Goal: Task Accomplishment & Management: Manage account settings

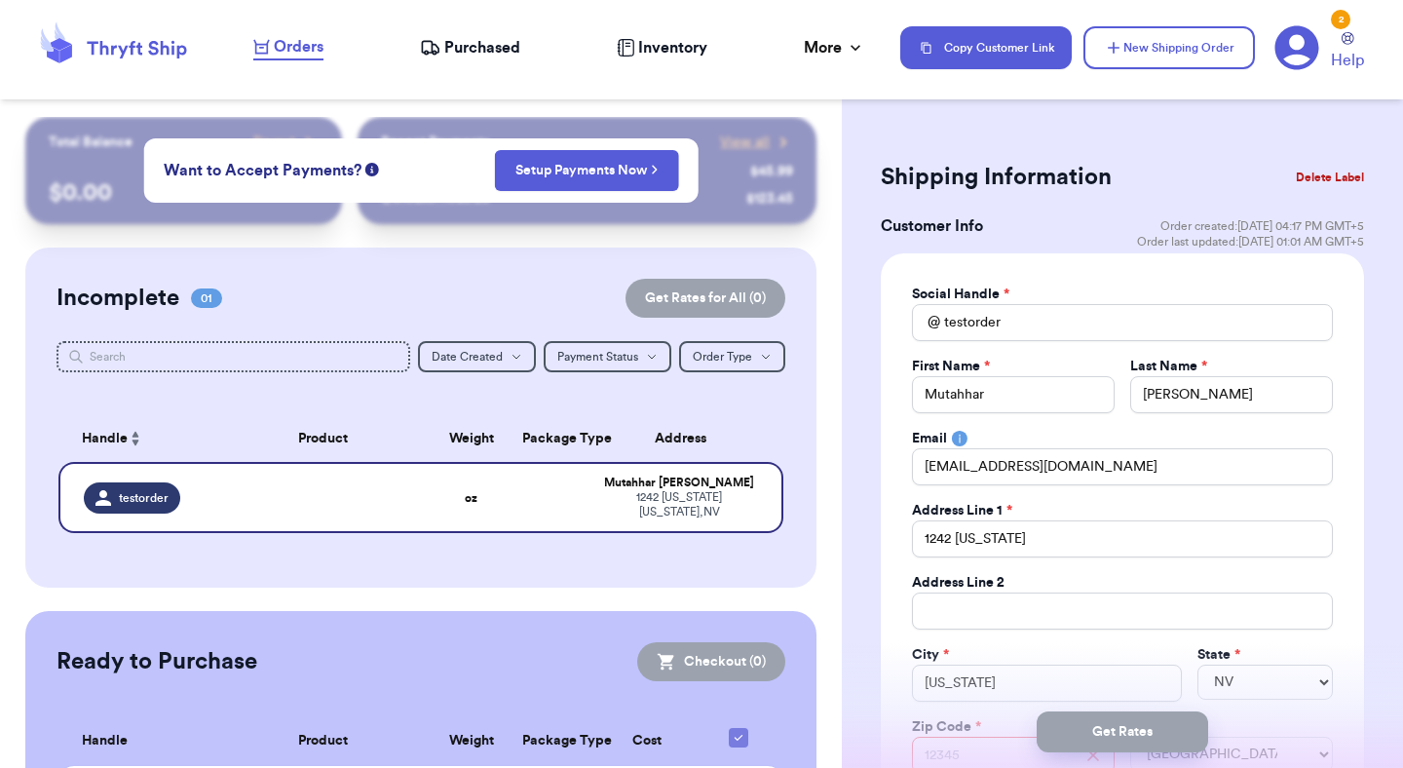
select select "NV"
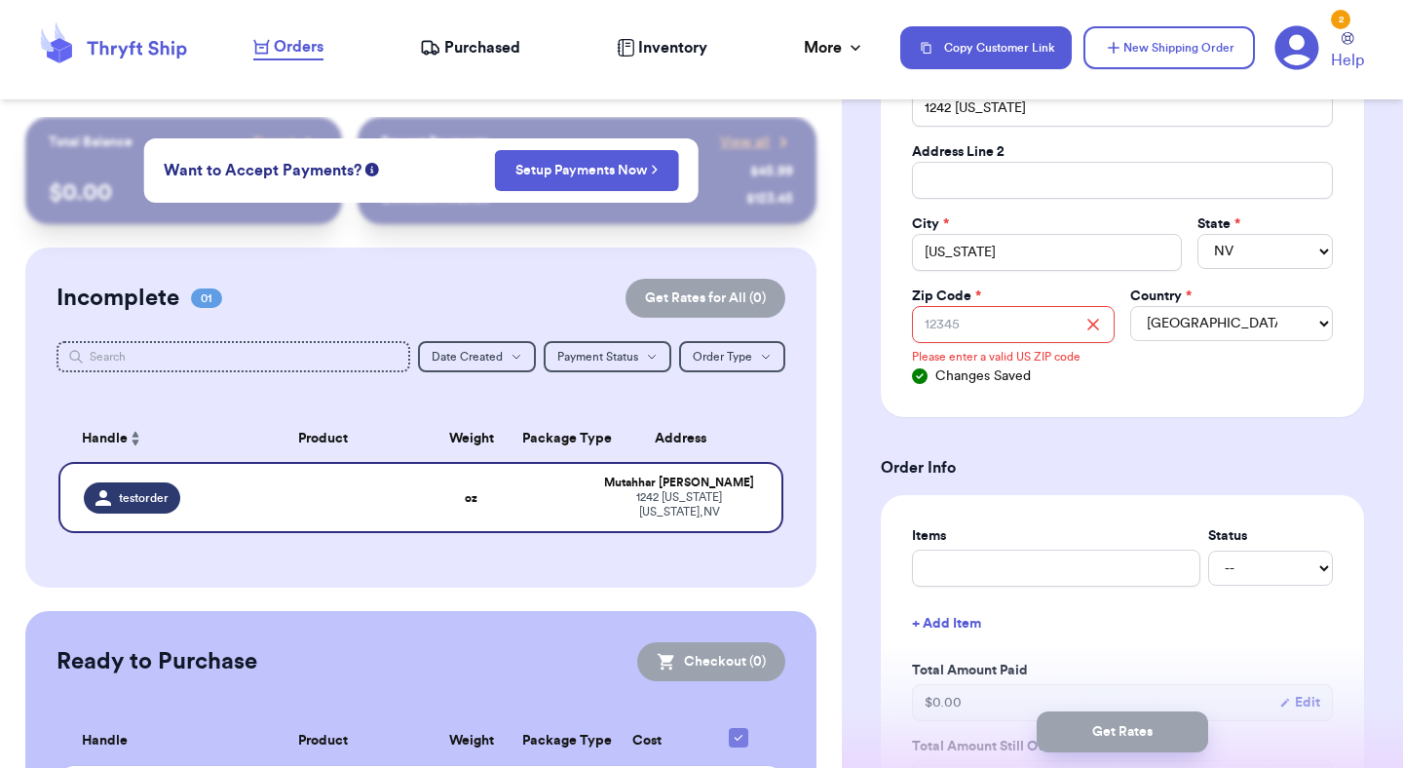
click at [1029, 334] on input "Zip Code *" at bounding box center [1013, 324] width 203 height 37
click at [1034, 335] on input "Zip Code *" at bounding box center [1013, 324] width 203 height 37
type input "8"
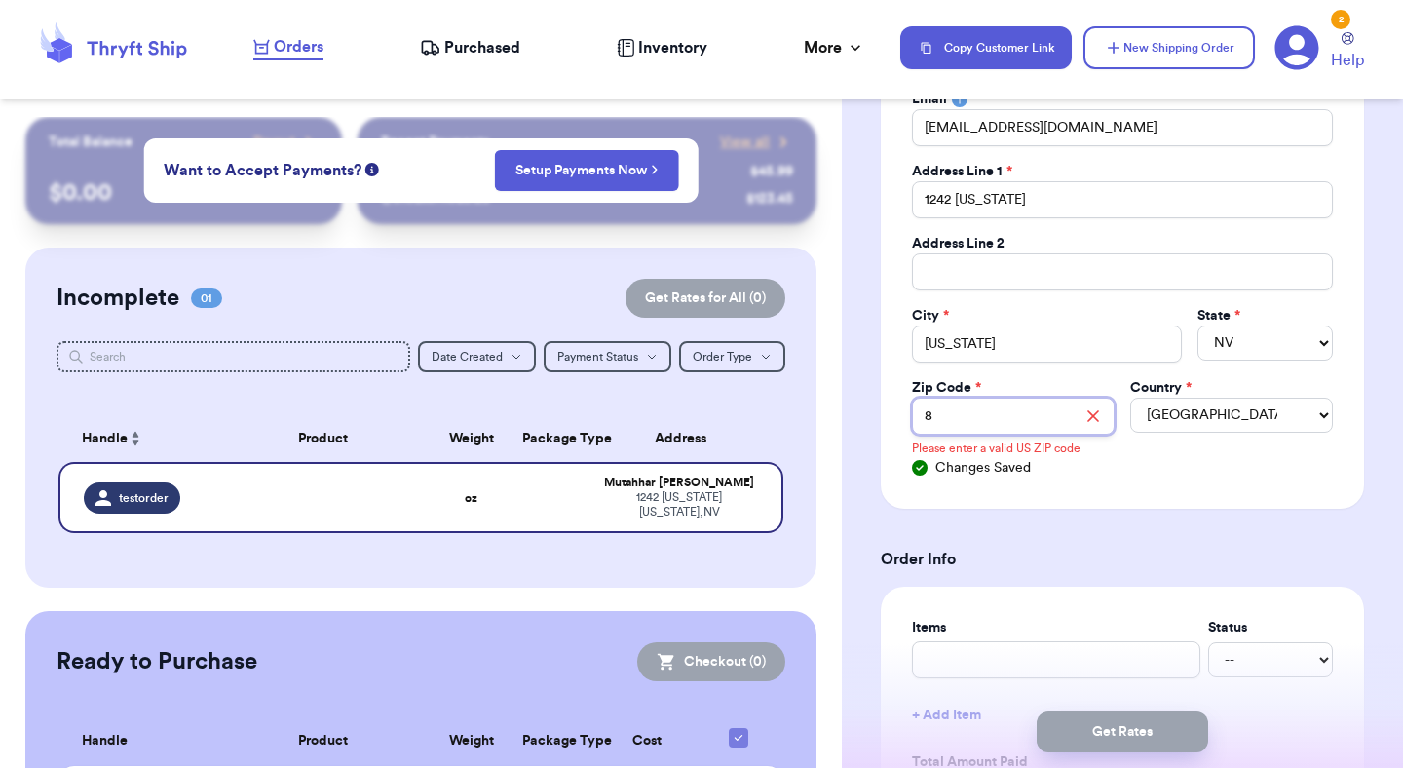
scroll to position [289, 0]
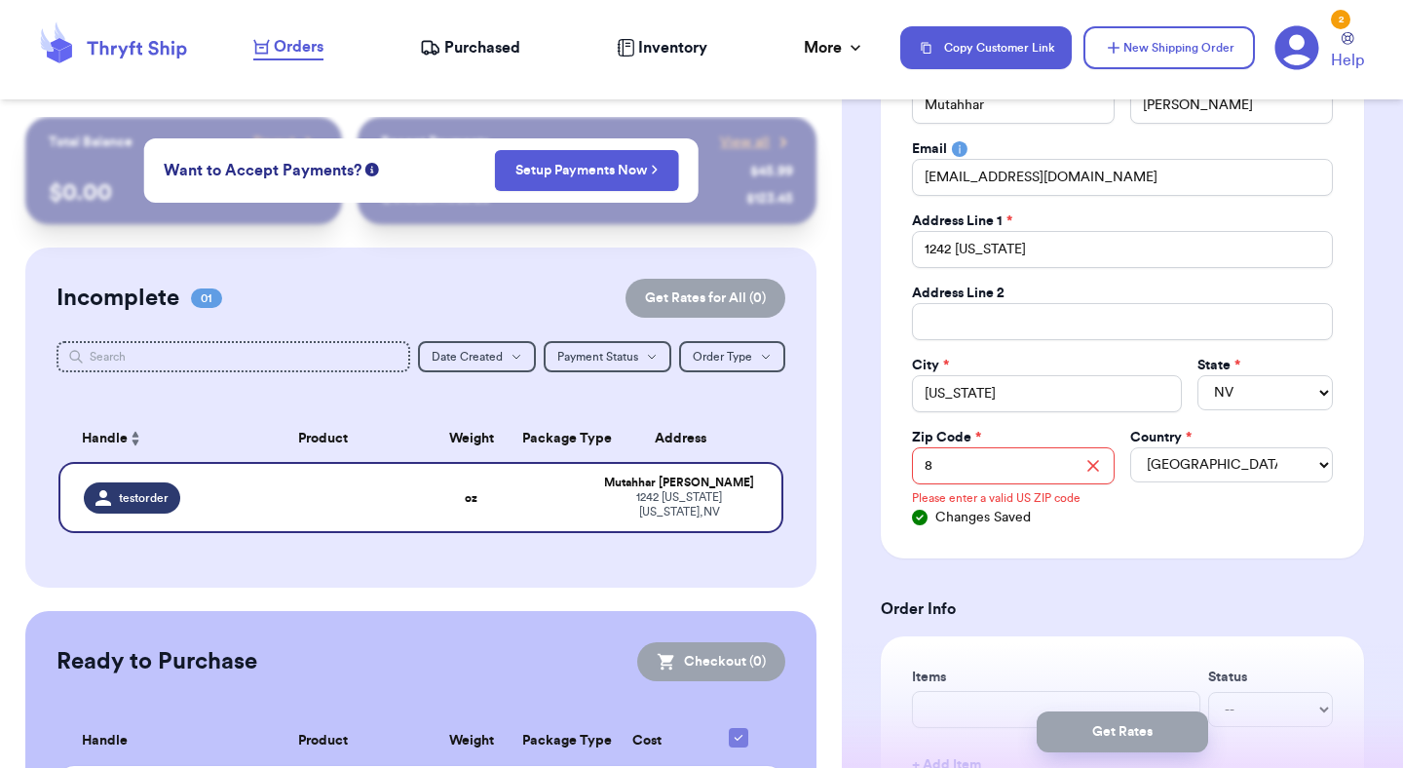
click at [1070, 225] on div "Address Line 1 *" at bounding box center [1122, 220] width 421 height 19
click at [1070, 242] on input "1242 New york" at bounding box center [1122, 249] width 421 height 37
paste input "34 South Temple Street"
type input "[STREET_ADDRESS]"
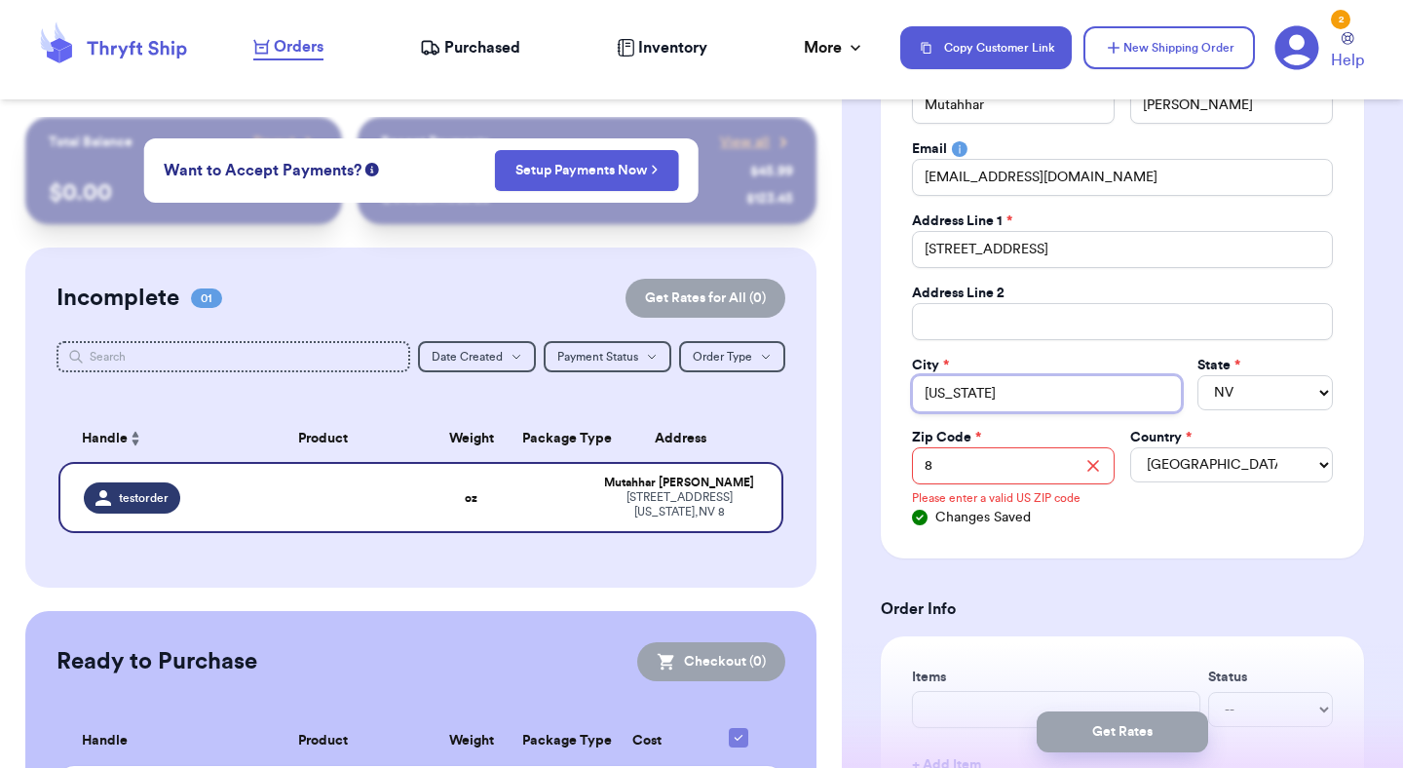
click at [1012, 398] on input "New york" at bounding box center [1047, 393] width 270 height 37
paste input "Y"
type input "[US_STATE]"
click at [1237, 390] on select "AL AK AZ AR CA CO CT DE DC [GEOGRAPHIC_DATA] [GEOGRAPHIC_DATA] HI ID IL IN IA […" at bounding box center [1265, 392] width 135 height 35
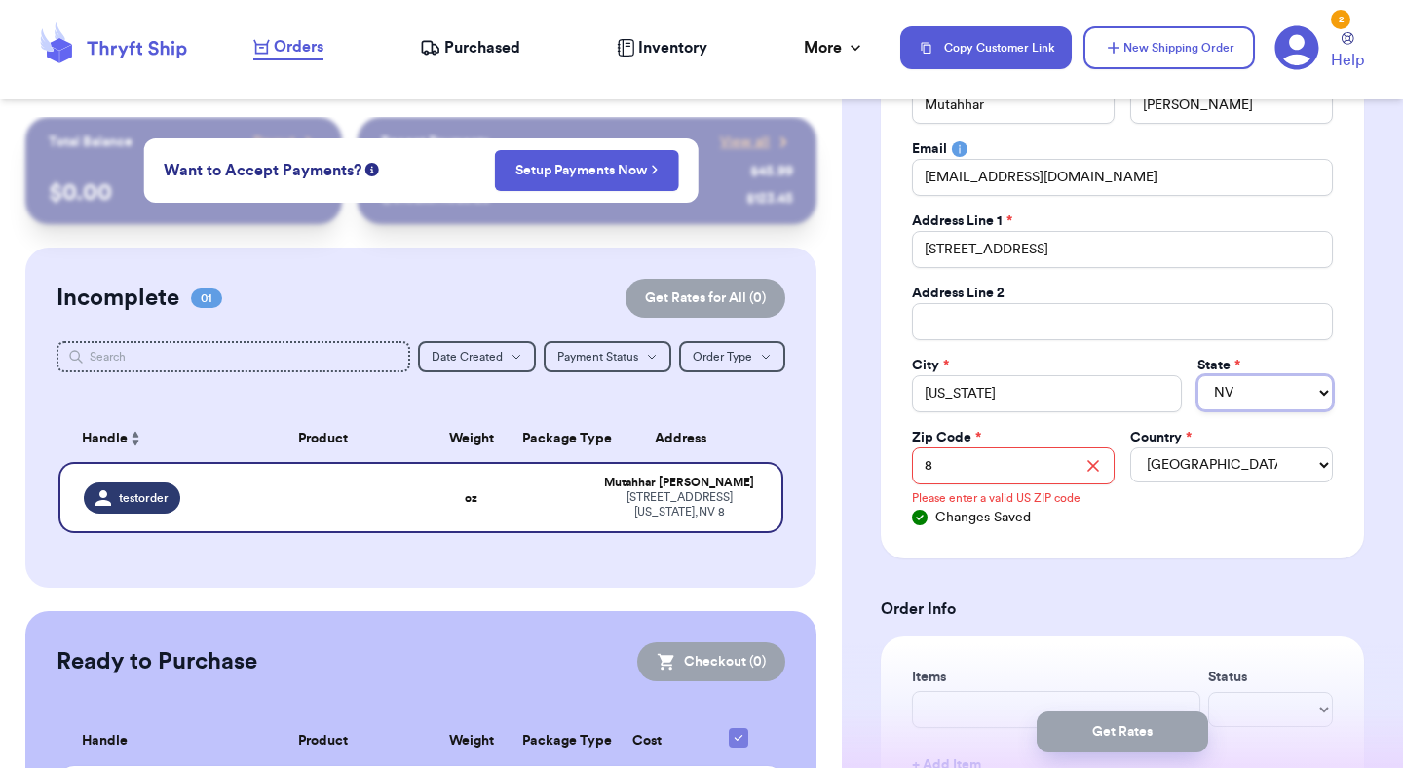
select select "NY"
click at [1198, 375] on select "AL AK AZ AR CA CO CT DE DC [GEOGRAPHIC_DATA] [GEOGRAPHIC_DATA] HI ID IL IN IA […" at bounding box center [1265, 392] width 135 height 35
click at [998, 456] on input "8" at bounding box center [1013, 465] width 203 height 37
paste input "5223"
type input "85223"
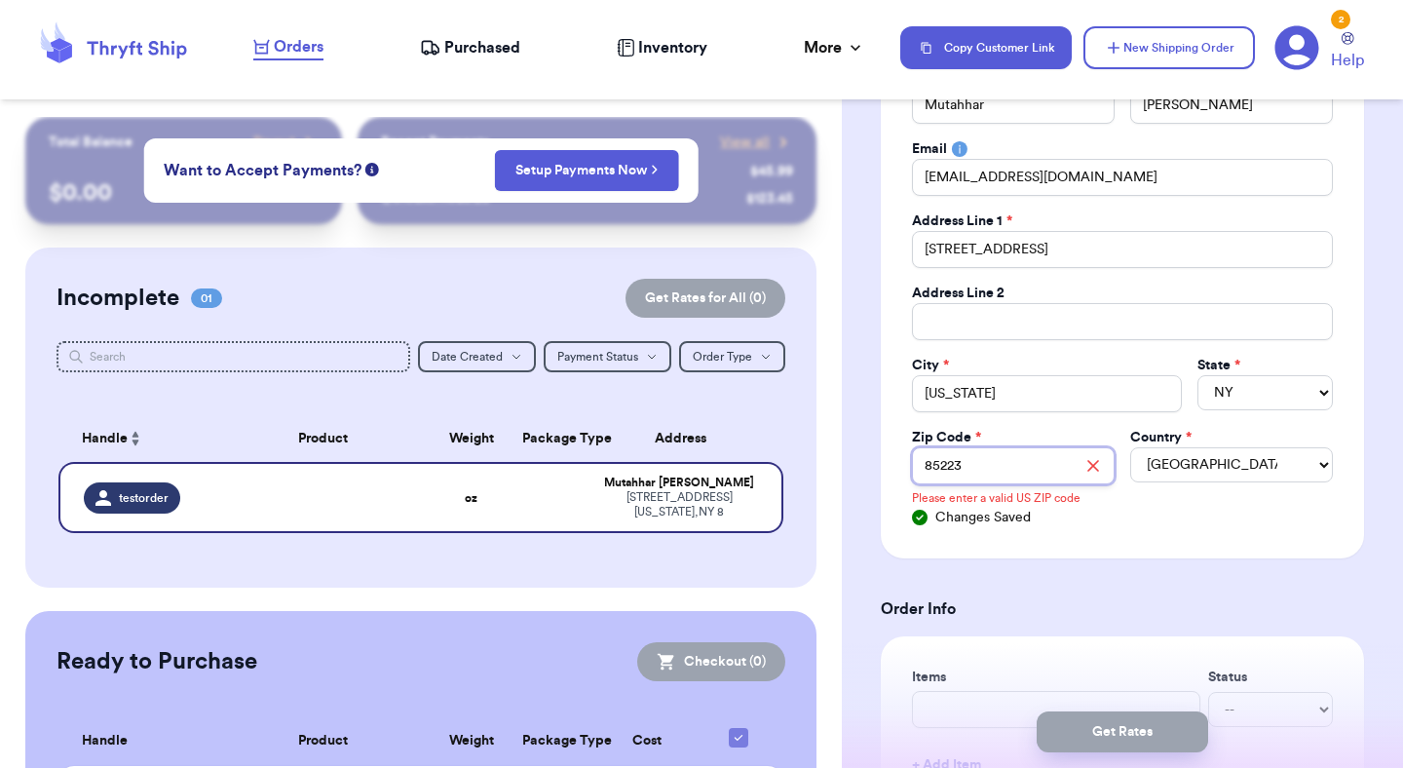
type input "85223"
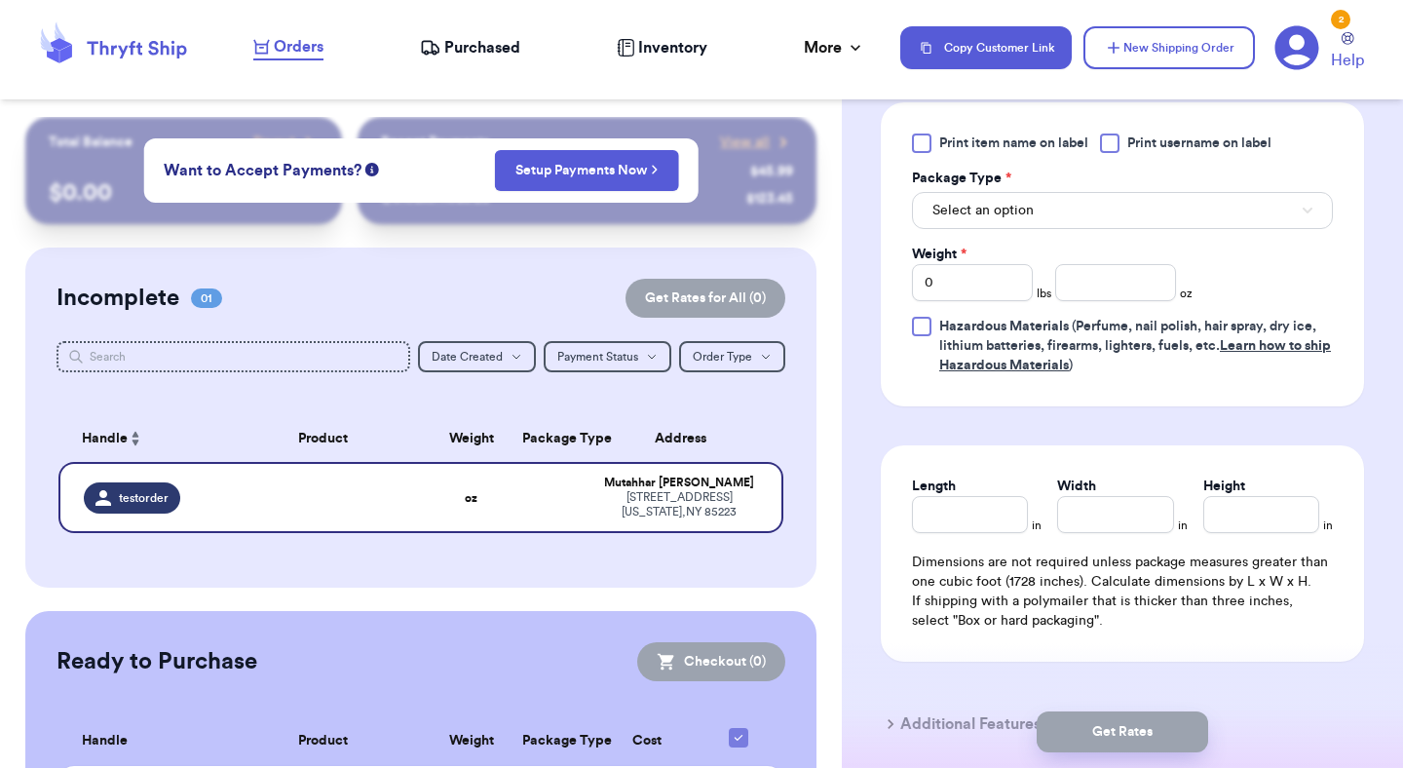
scroll to position [1248, 0]
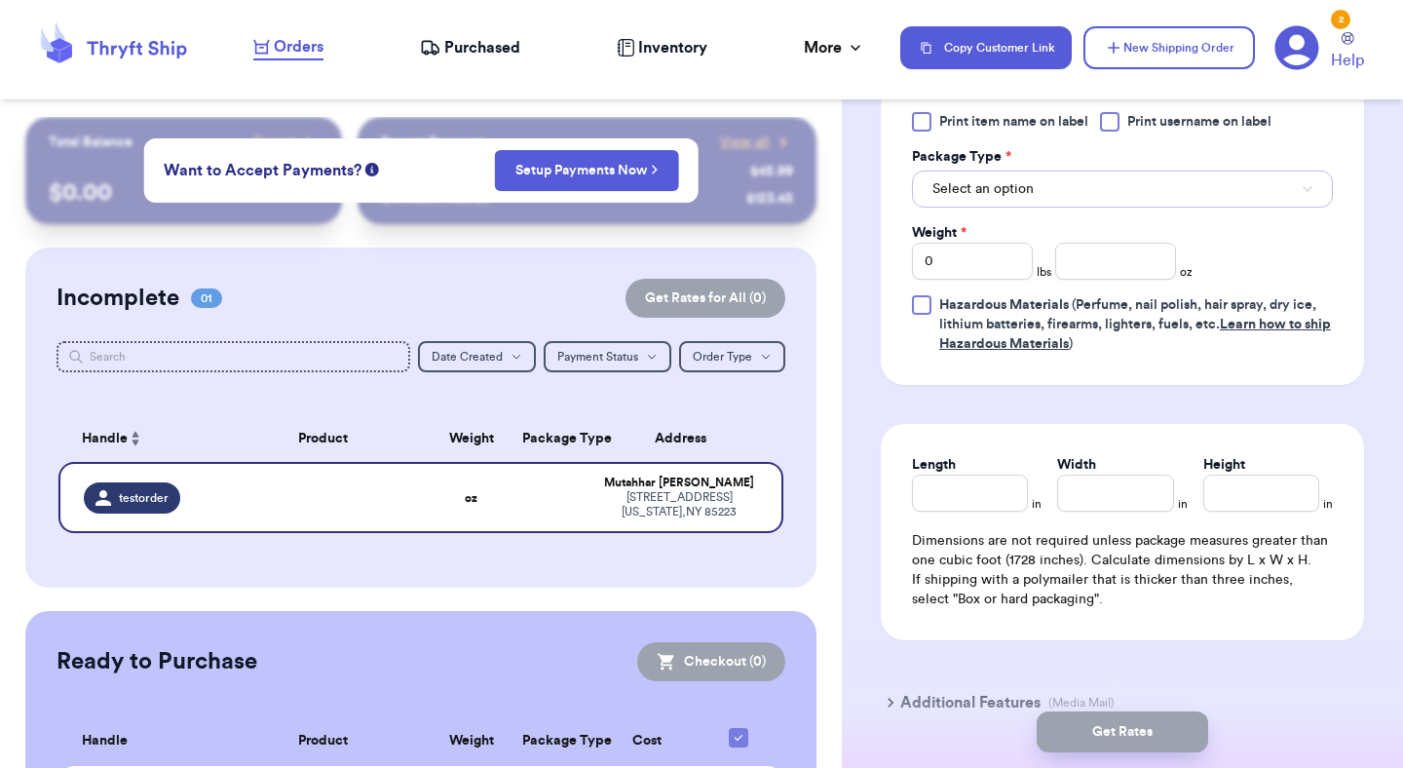
click at [1009, 191] on span "Select an option" at bounding box center [982, 188] width 101 height 19
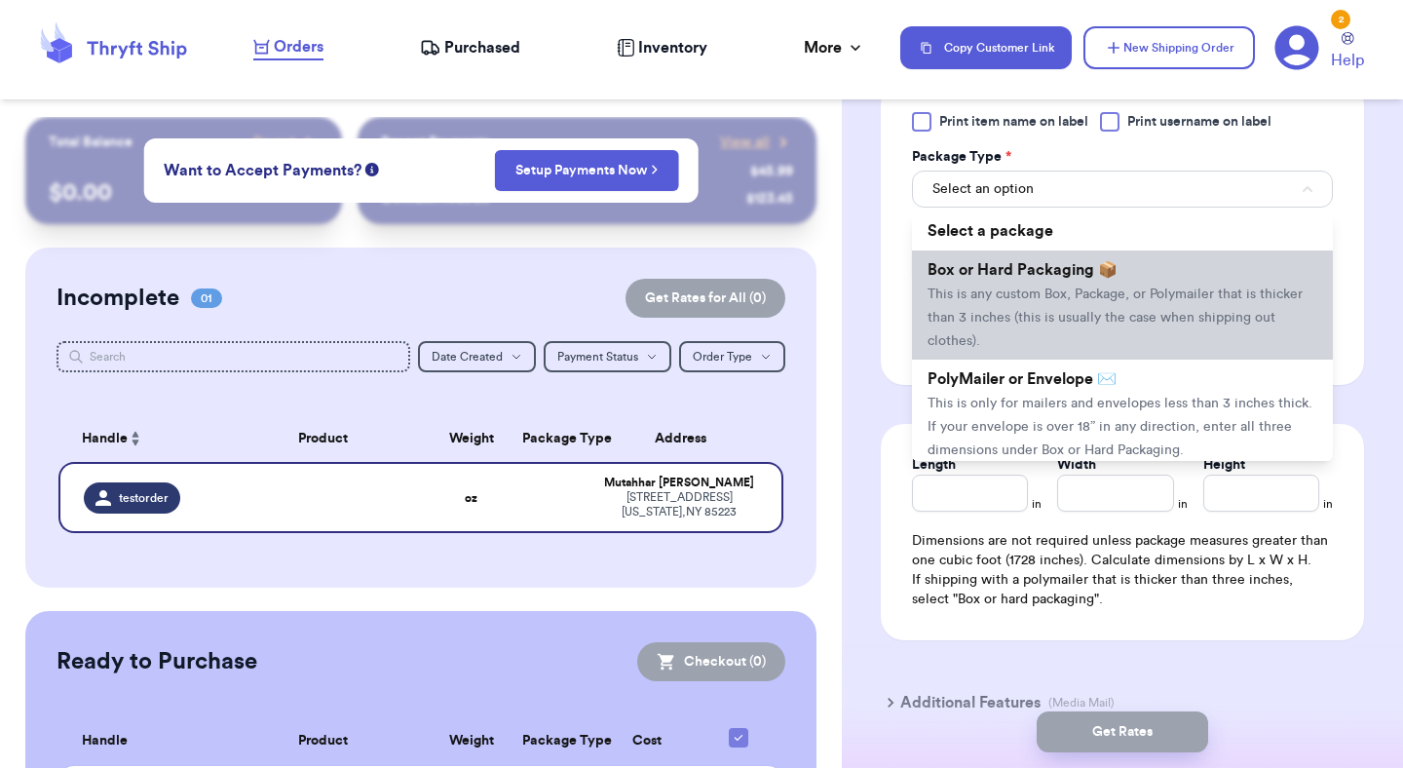
click at [1032, 314] on span "This is any custom Box, Package, or Polymailer that is thicker than 3 inches (t…" at bounding box center [1115, 317] width 375 height 60
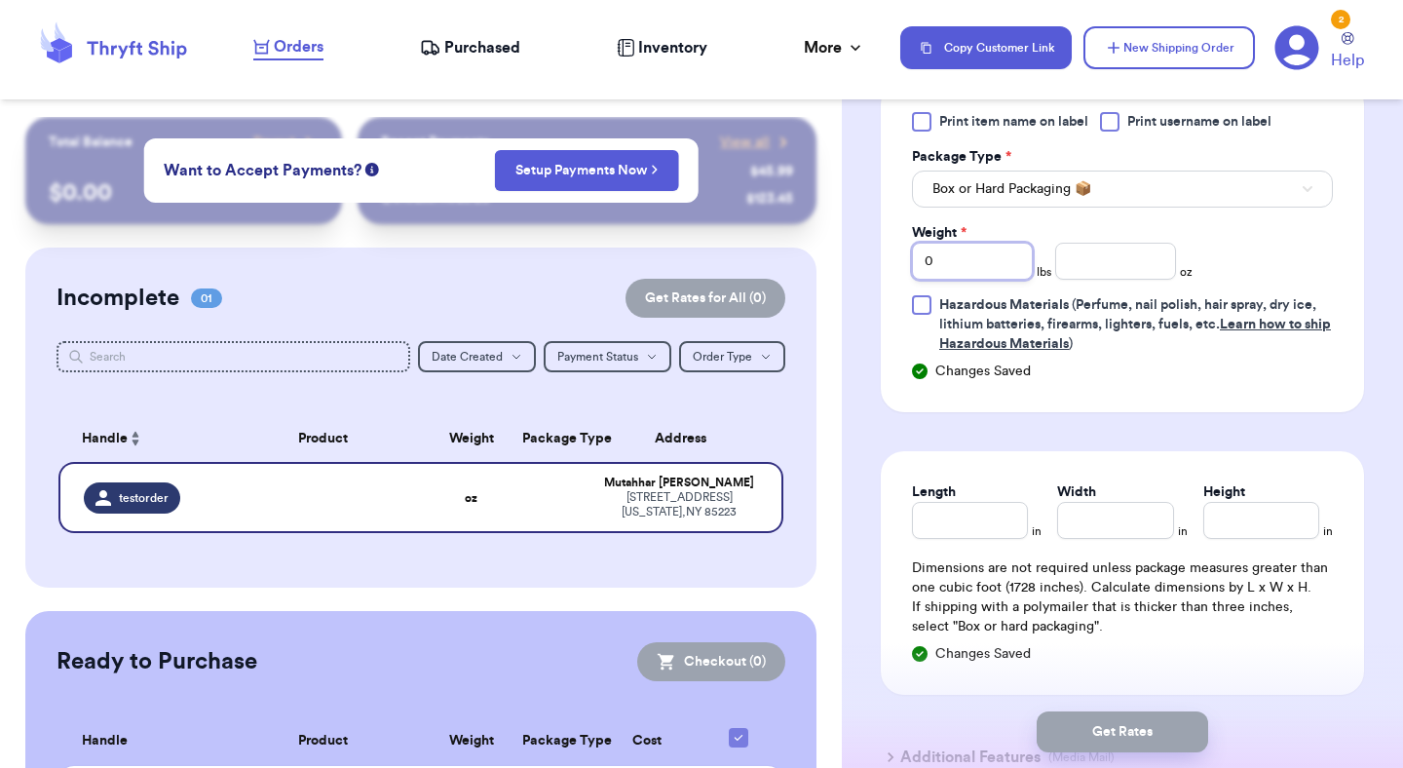
click at [985, 263] on input "0" at bounding box center [972, 261] width 121 height 37
type input "4"
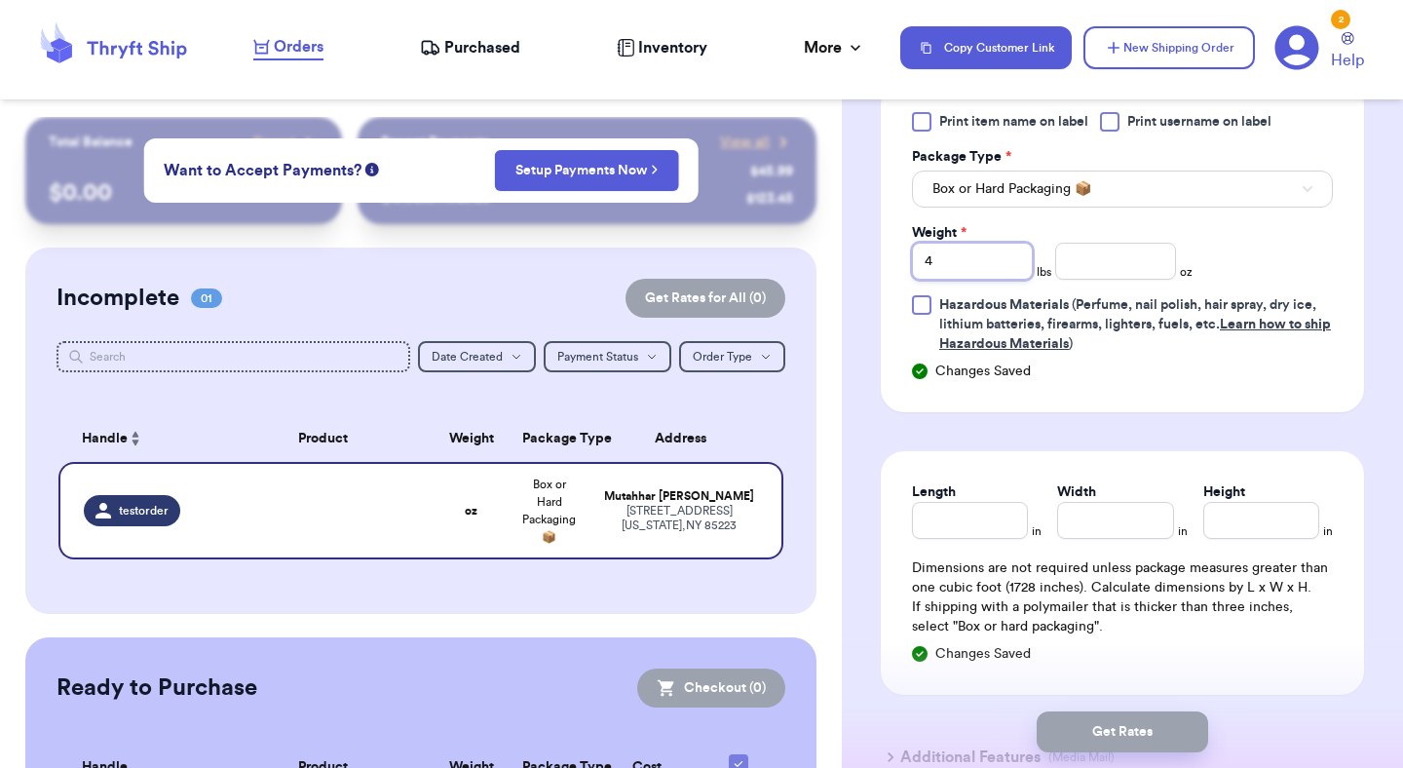
type input "4"
click at [987, 543] on div "Length in Width in Height in Dimensions are not required unless package measure…" at bounding box center [1122, 573] width 483 height 244
type input "1"
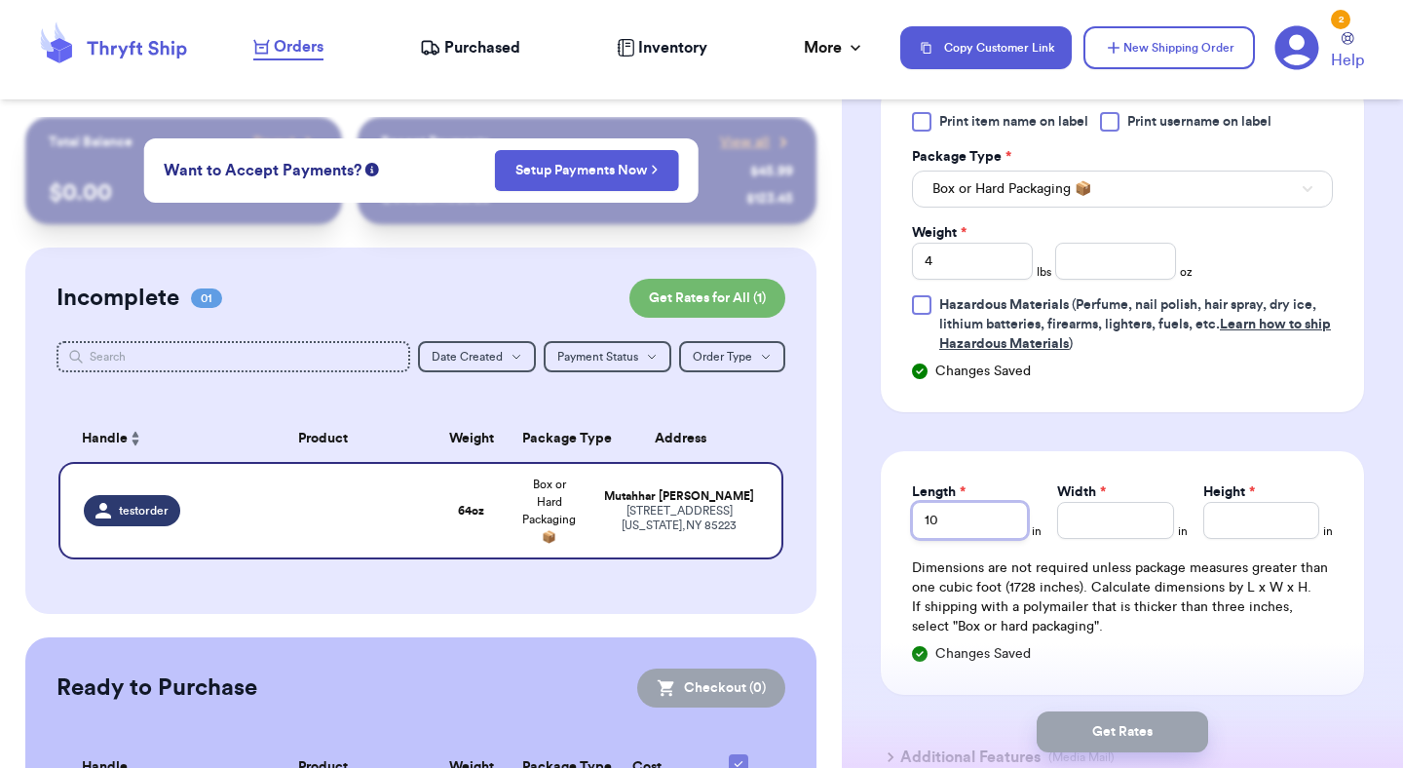
type input "10"
type input "2"
type input "20"
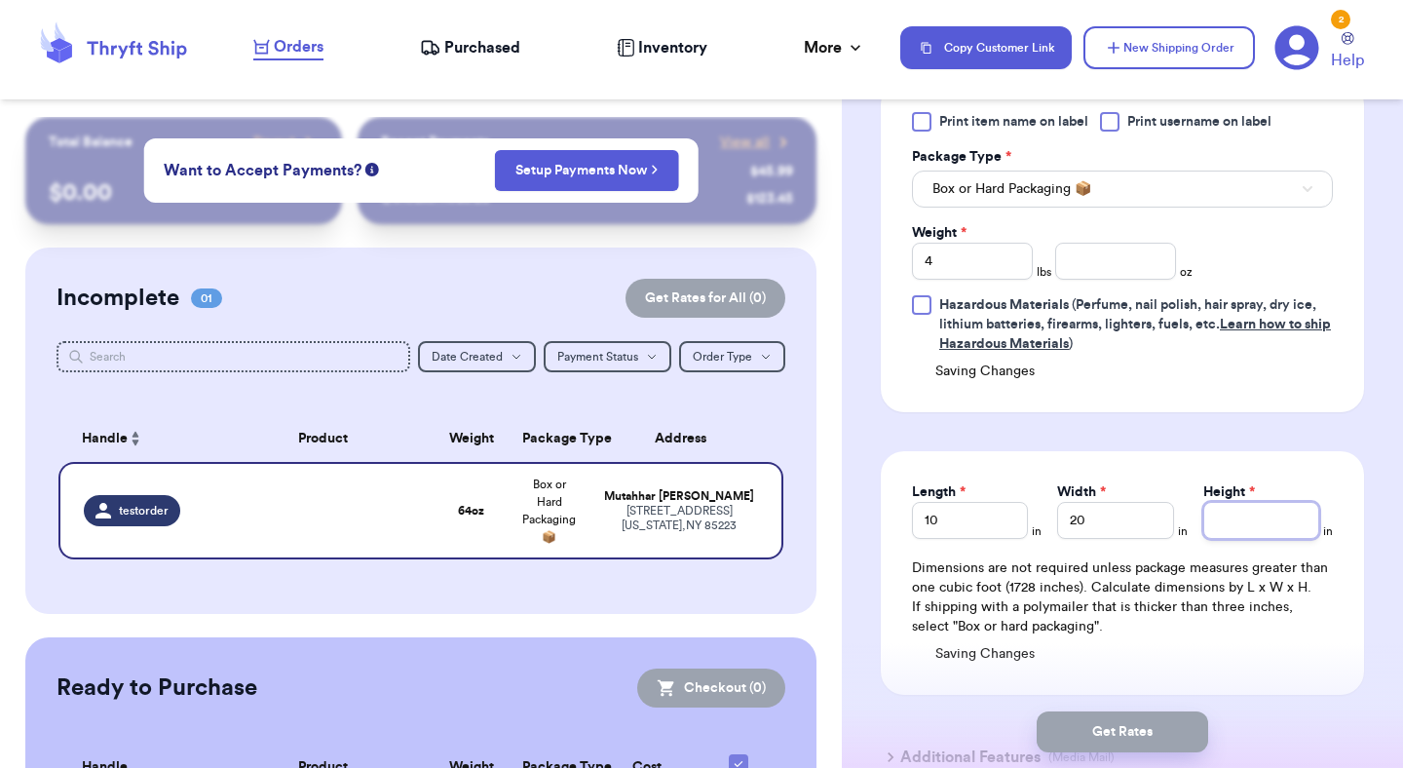
type input "3"
type input "30"
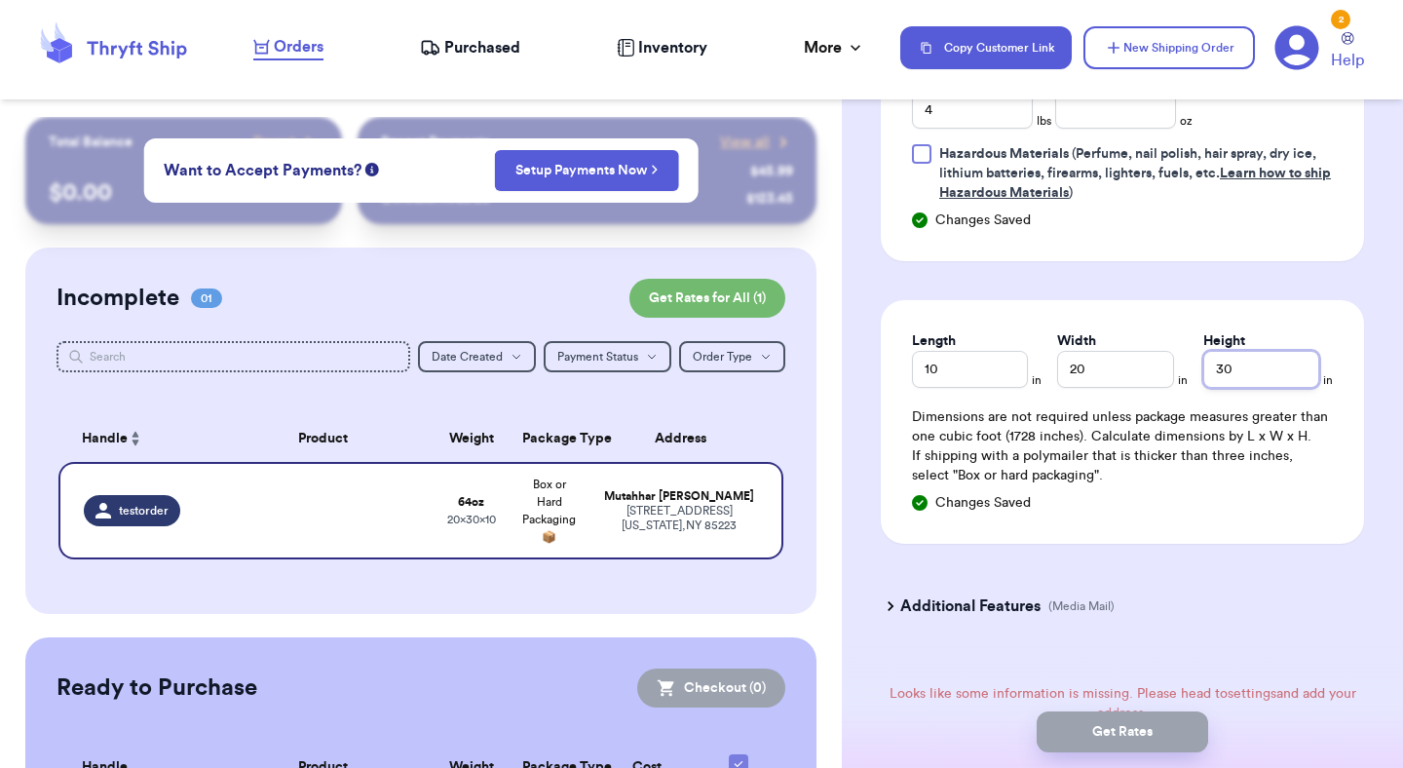
scroll to position [1494, 0]
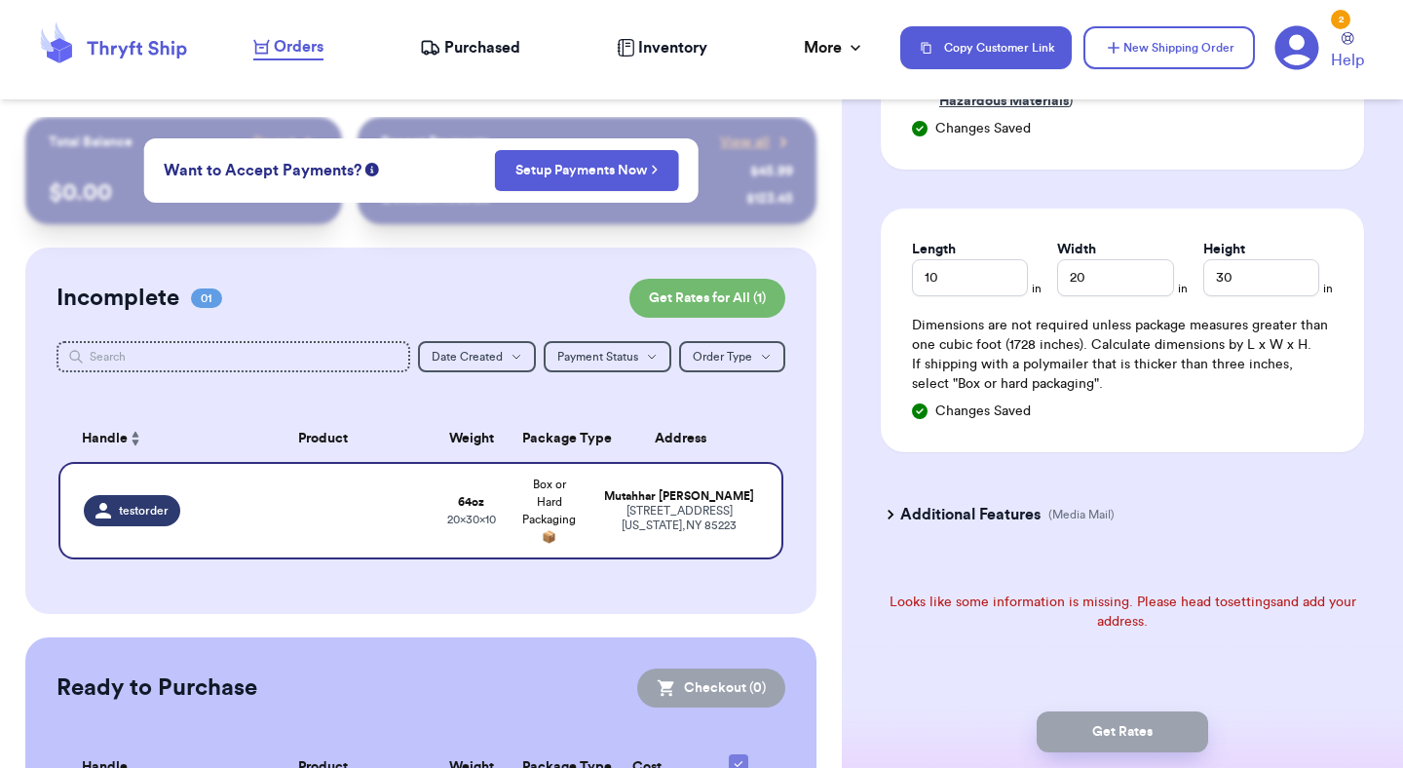
click at [1286, 42] on icon at bounding box center [1297, 48] width 44 height 44
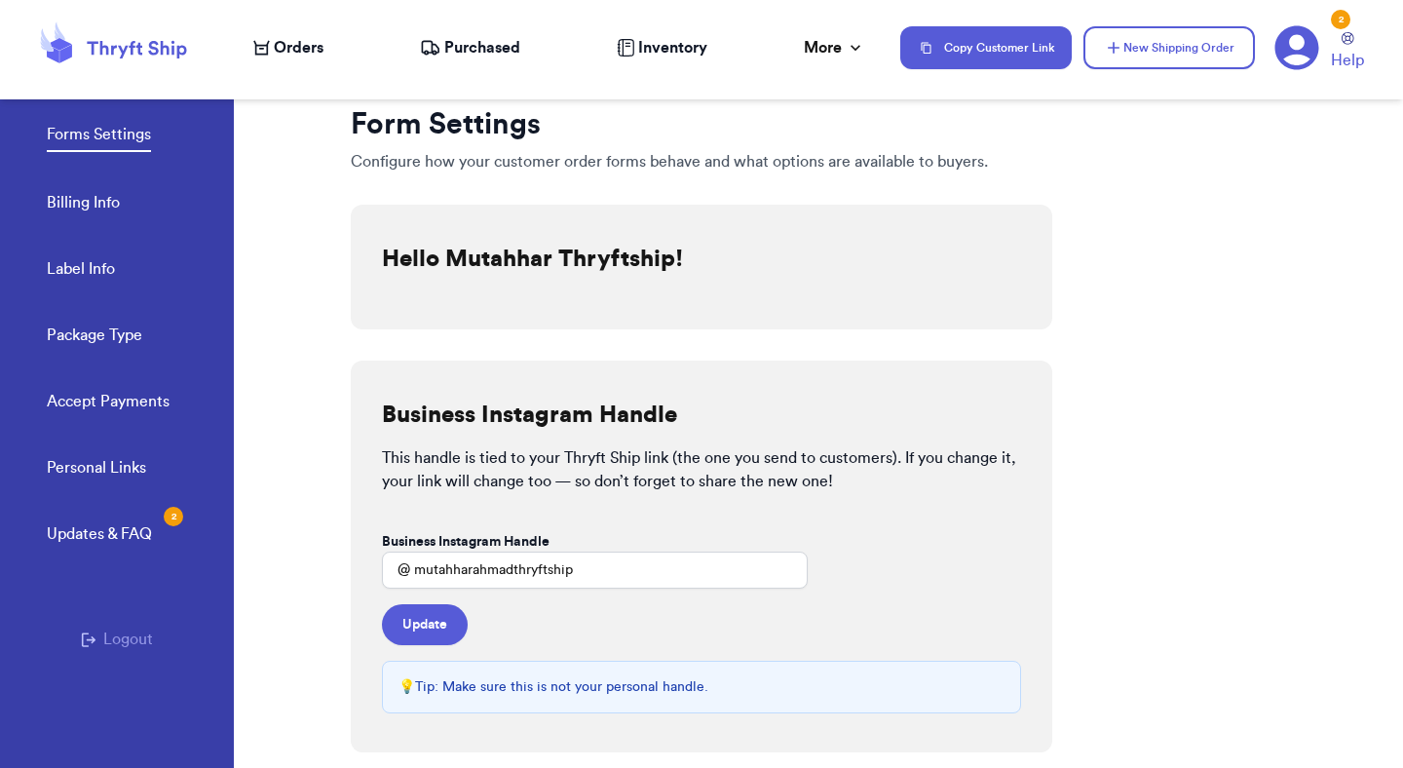
click at [110, 197] on link "Billing Info" at bounding box center [83, 204] width 73 height 27
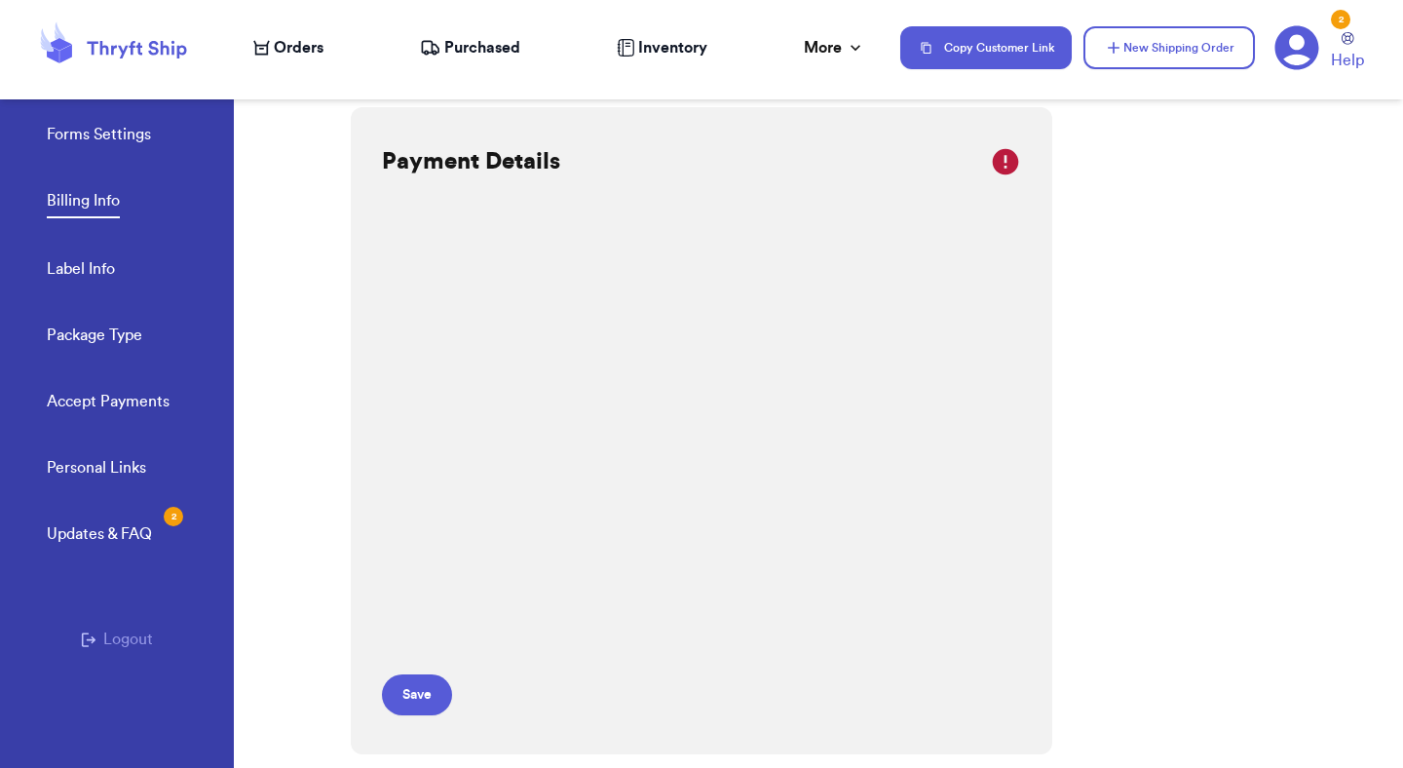
click at [107, 273] on link "Label Info" at bounding box center [81, 270] width 68 height 27
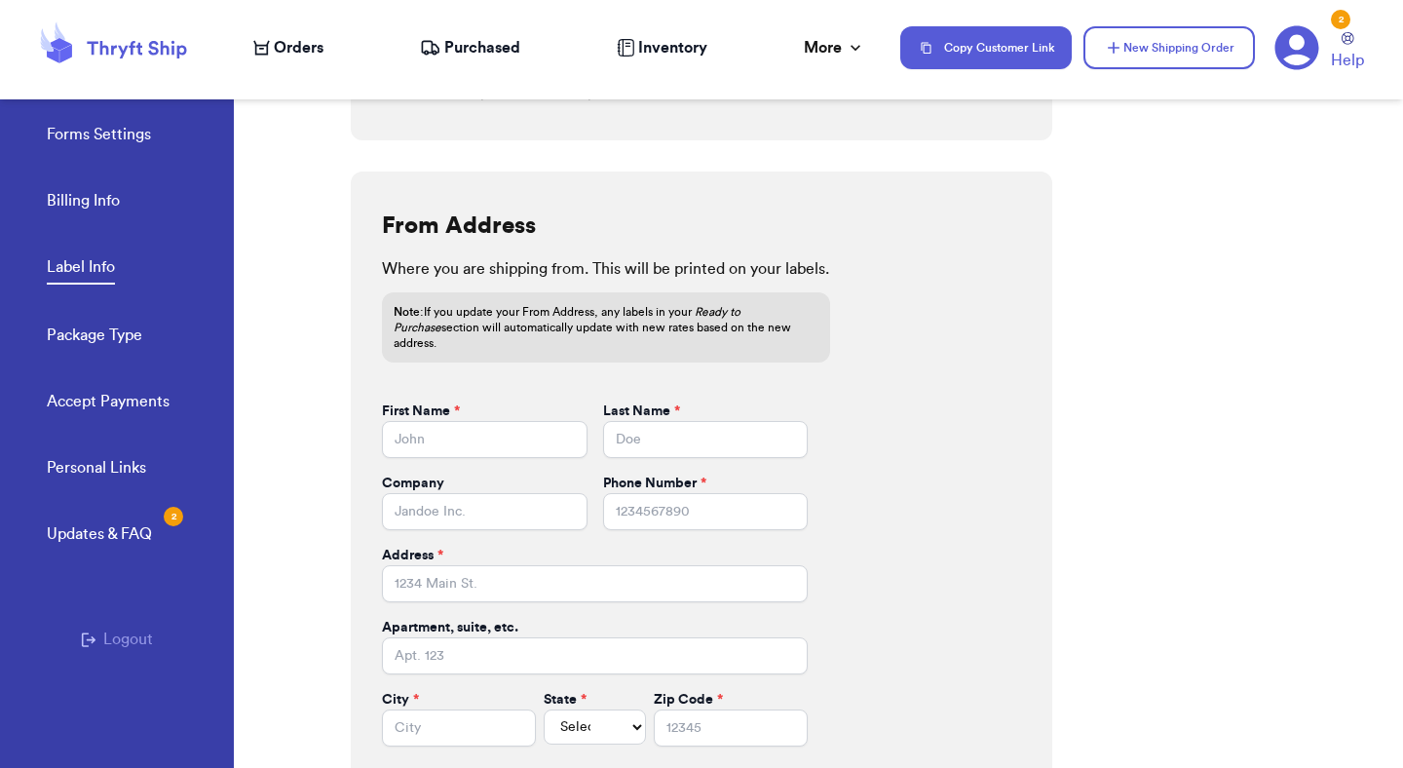
scroll to position [798, 0]
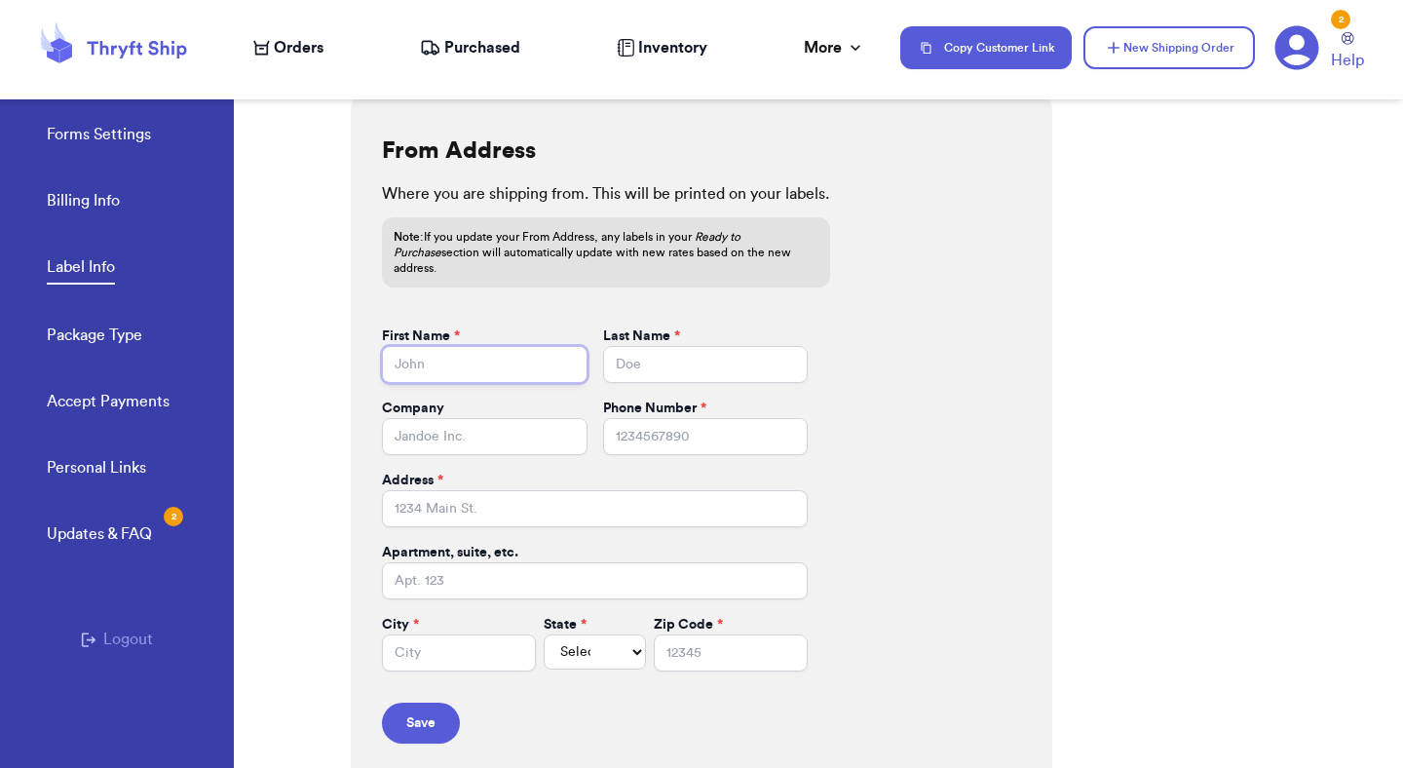
click at [516, 352] on input "First Name *" at bounding box center [485, 364] width 206 height 37
paste input "Mutahhar"
type input "Mutahhar"
click at [715, 350] on input "Last Name *" at bounding box center [706, 364] width 206 height 37
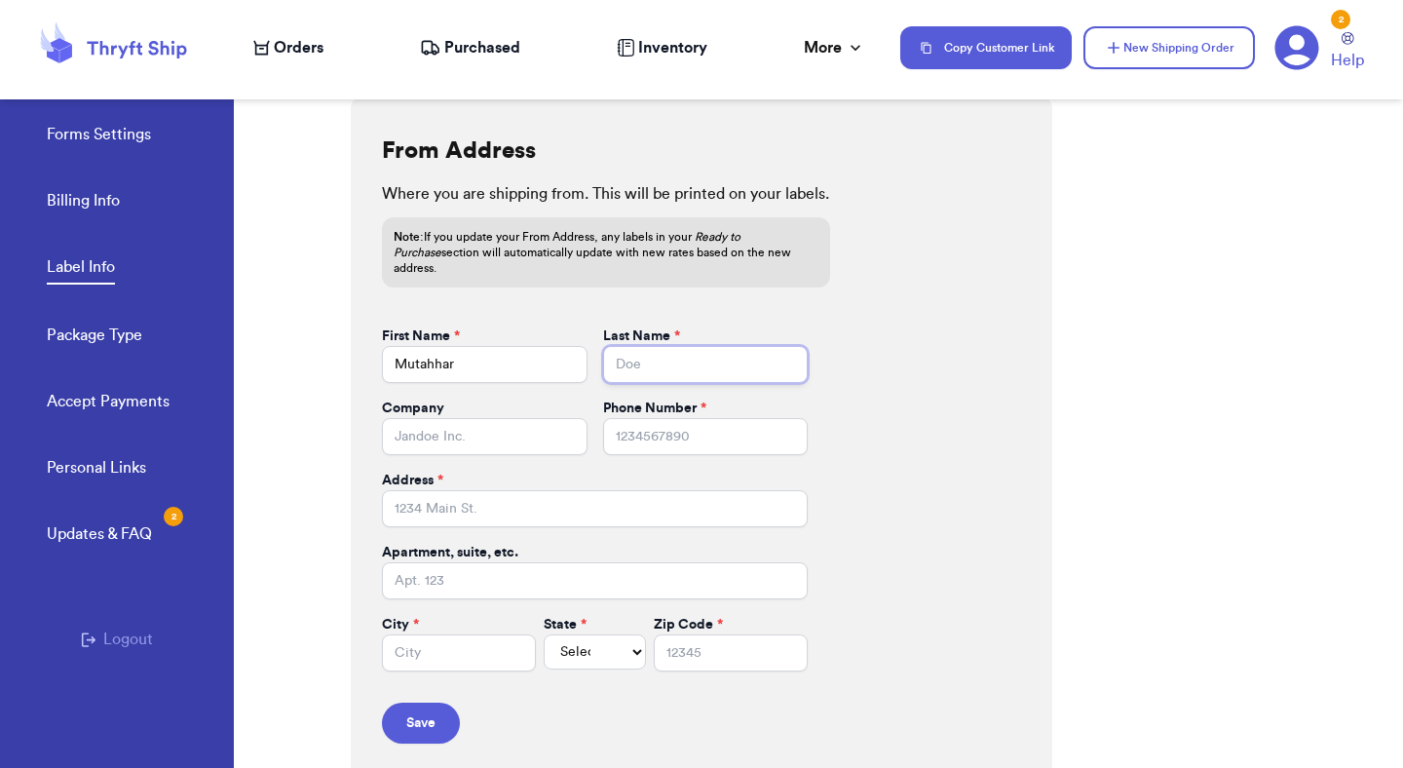
paste input "[PERSON_NAME]"
type input "[PERSON_NAME]"
click at [493, 427] on input "Company" at bounding box center [485, 436] width 206 height 37
paste input "SpaceX"
type input "SpaceX"
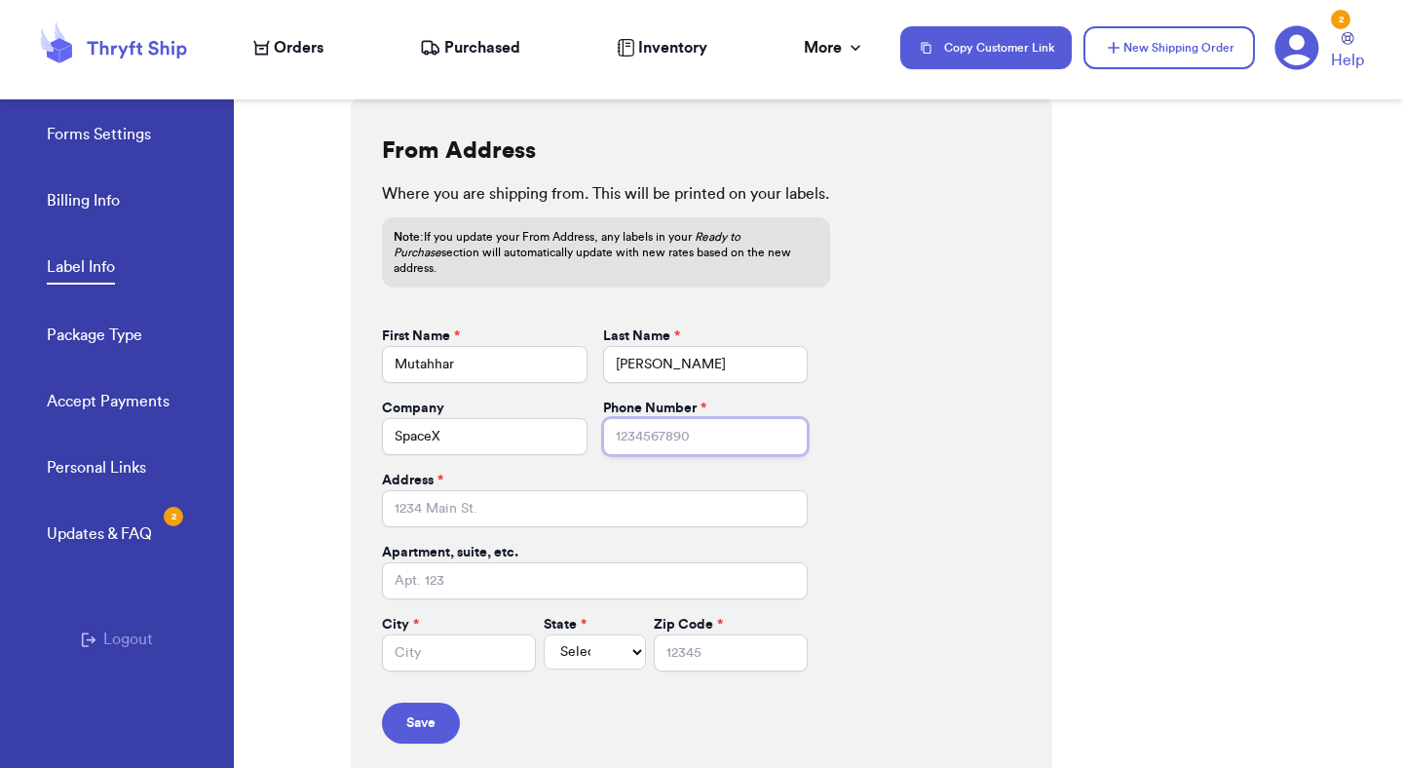
click at [657, 423] on input "Phone Number *" at bounding box center [706, 436] width 206 height 37
paste input "8015551234"
type input "8015551234"
click at [559, 490] on input "Address *" at bounding box center [595, 508] width 426 height 37
click at [562, 494] on input "Address *" at bounding box center [595, 508] width 426 height 37
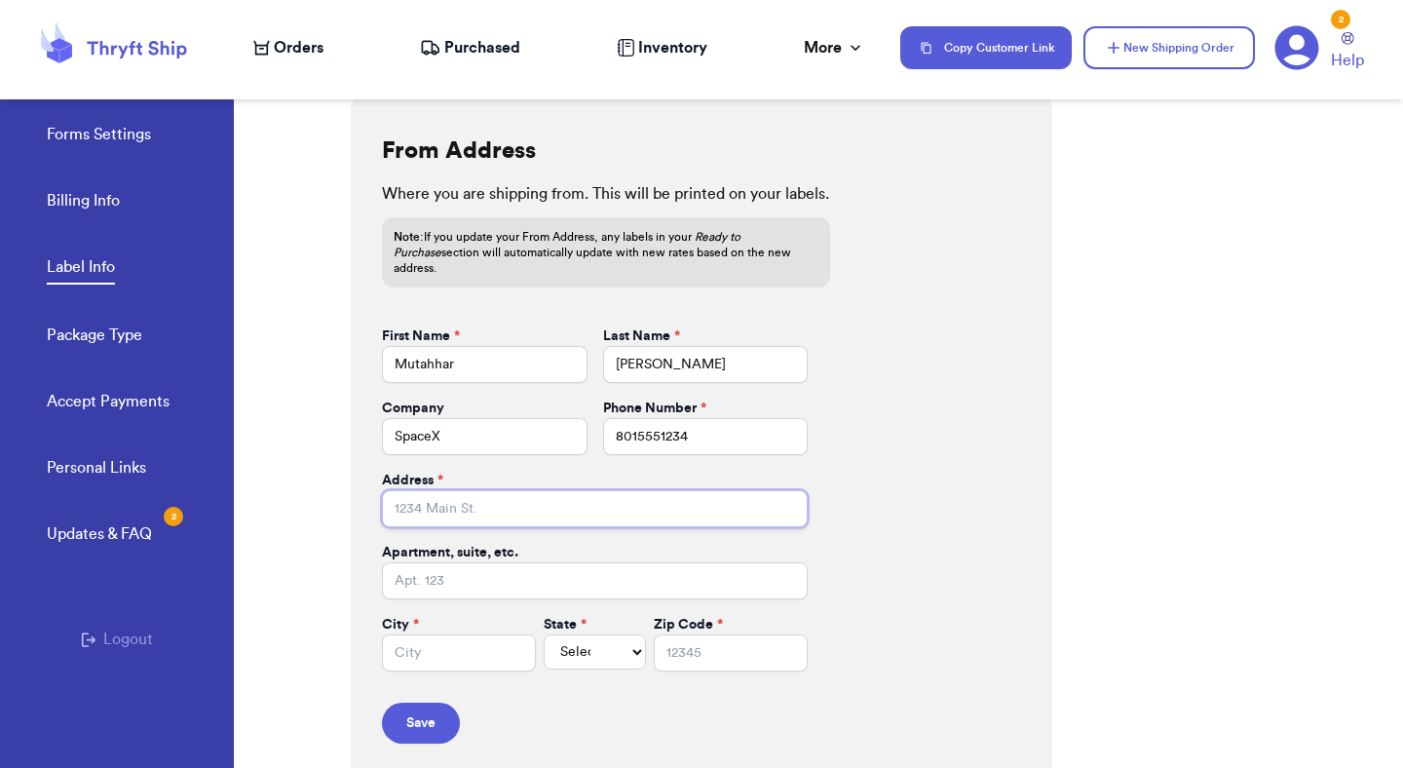
paste input "[STREET_ADDRESS]"
type input "[STREET_ADDRESS]"
click at [509, 636] on input "City *" at bounding box center [459, 652] width 154 height 37
paste input "[GEOGRAPHIC_DATA]"
type input "[GEOGRAPHIC_DATA]"
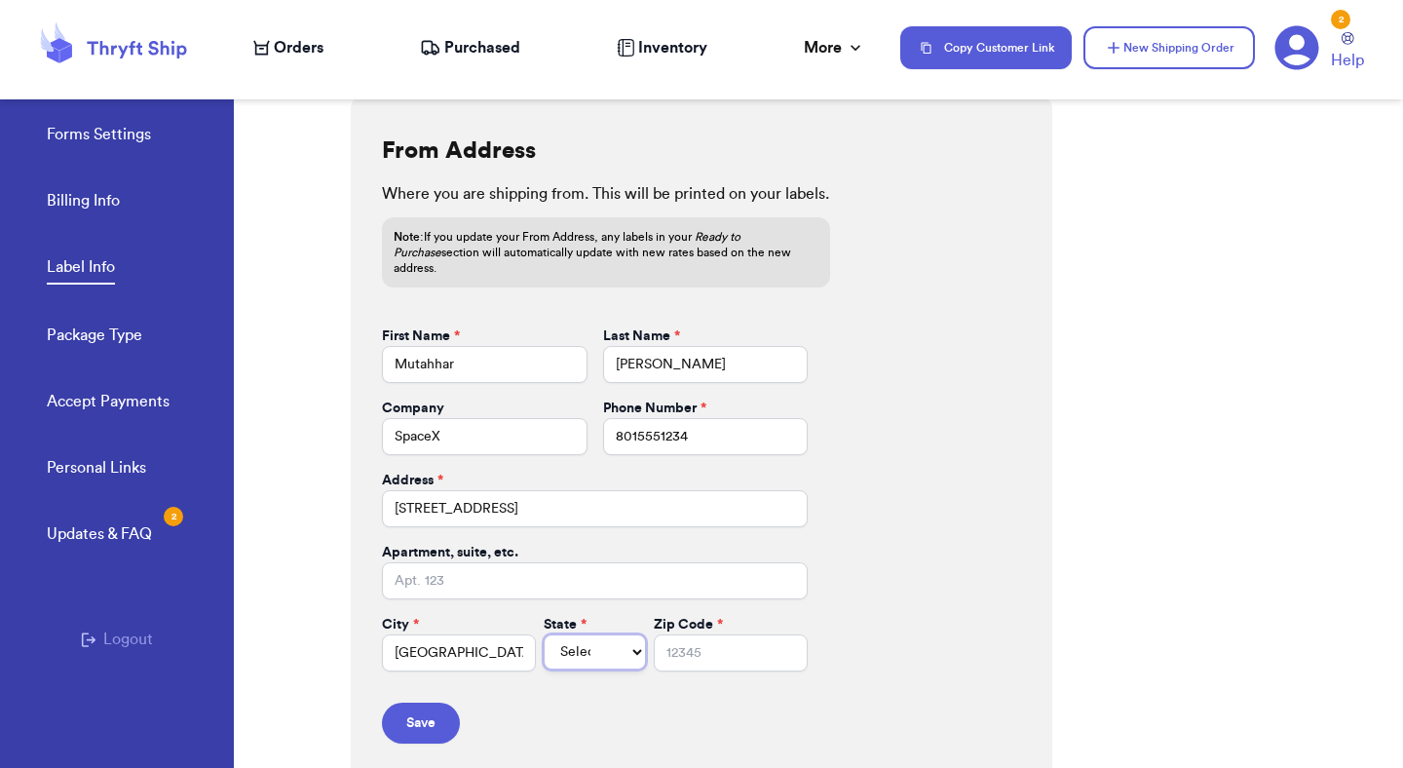
click at [574, 644] on select "Select AL AK AZ AR CA CO [GEOGRAPHIC_DATA] DE DC [GEOGRAPHIC_DATA] [GEOGRAPHIC_…" at bounding box center [595, 651] width 102 height 35
select select "UT"
click at [544, 634] on select "Select AL AK AZ AR CA CO [GEOGRAPHIC_DATA] DE DC [GEOGRAPHIC_DATA] [GEOGRAPHIC_…" at bounding box center [595, 651] width 102 height 35
click at [735, 642] on input "Zip Code *" at bounding box center [731, 652] width 154 height 37
paste input "84116"
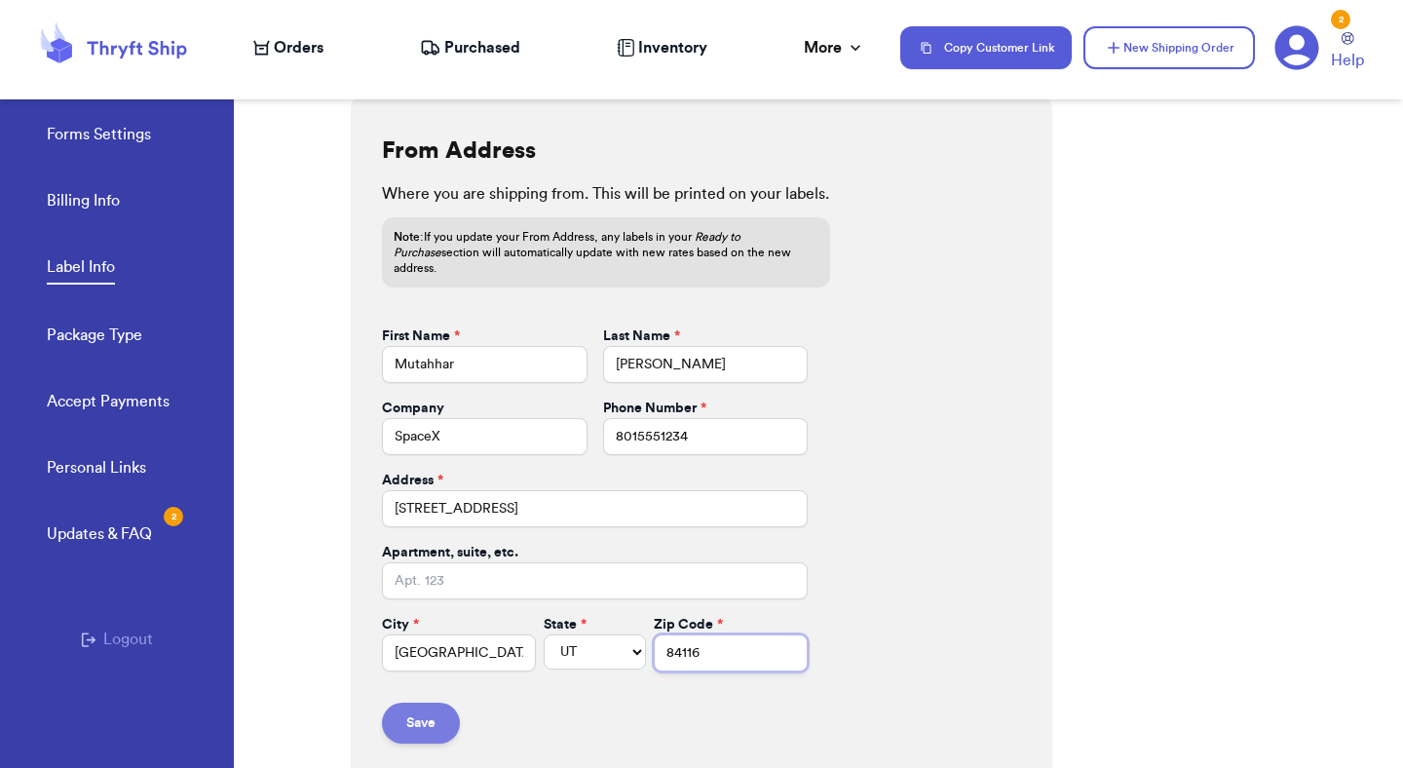
type input "84116"
click at [436, 703] on button "Save" at bounding box center [421, 723] width 78 height 41
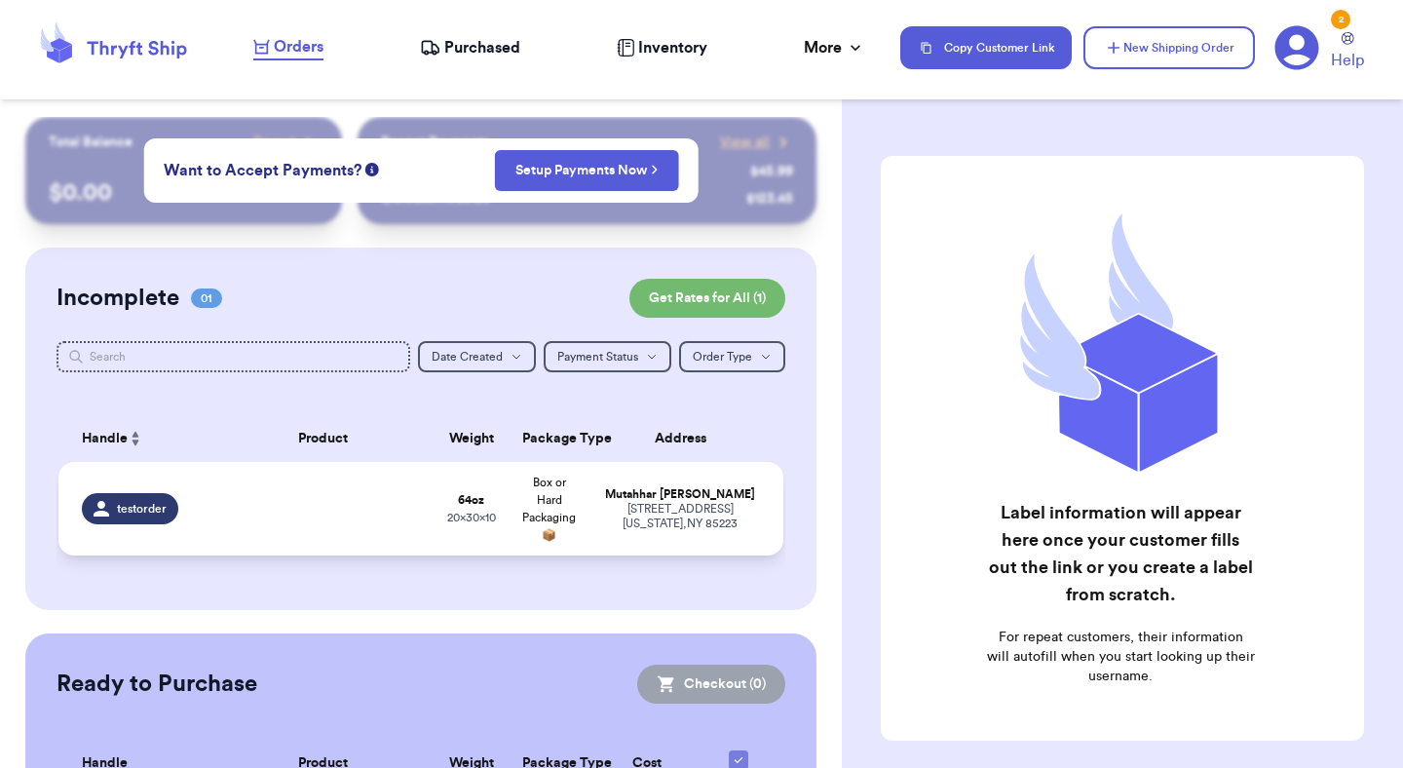
click at [729, 499] on div "[PERSON_NAME]" at bounding box center [680, 494] width 160 height 15
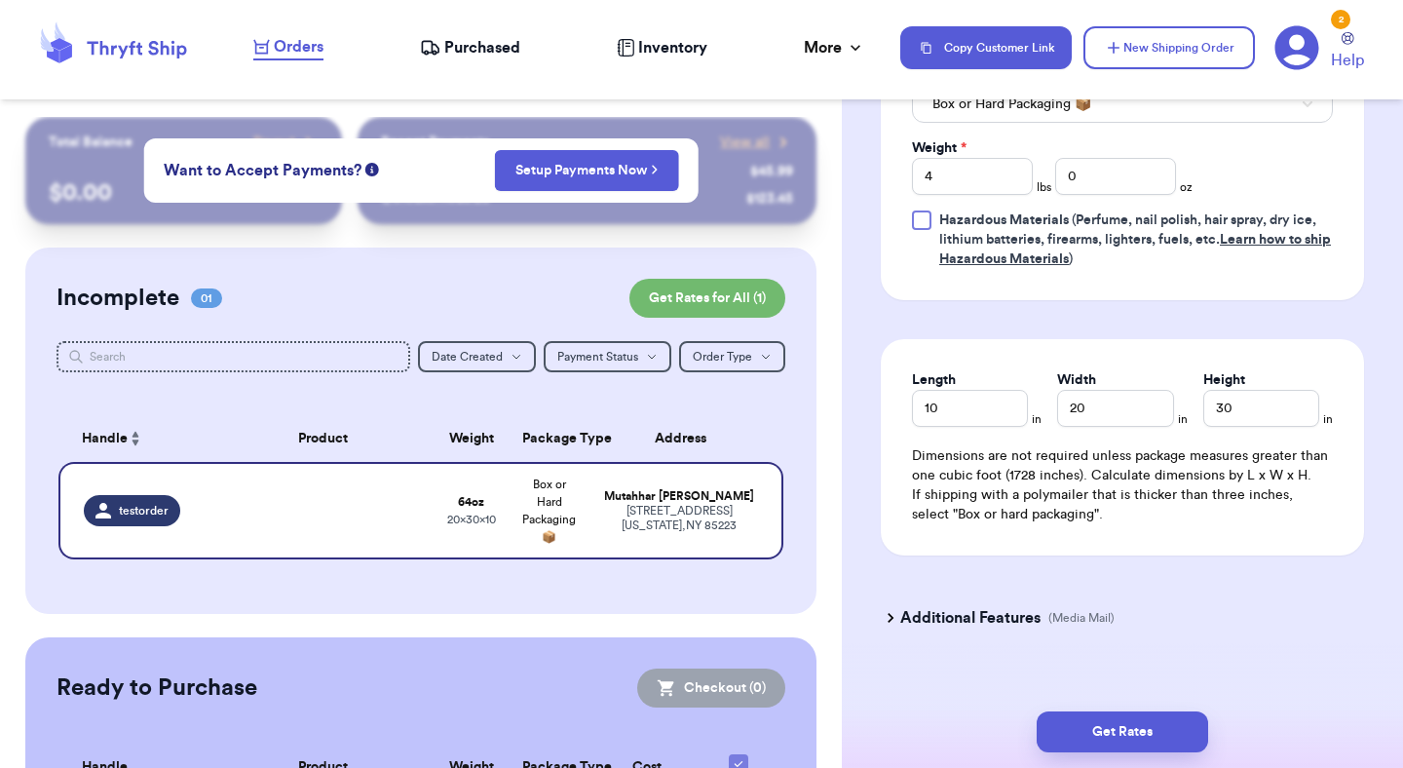
scroll to position [1007, 0]
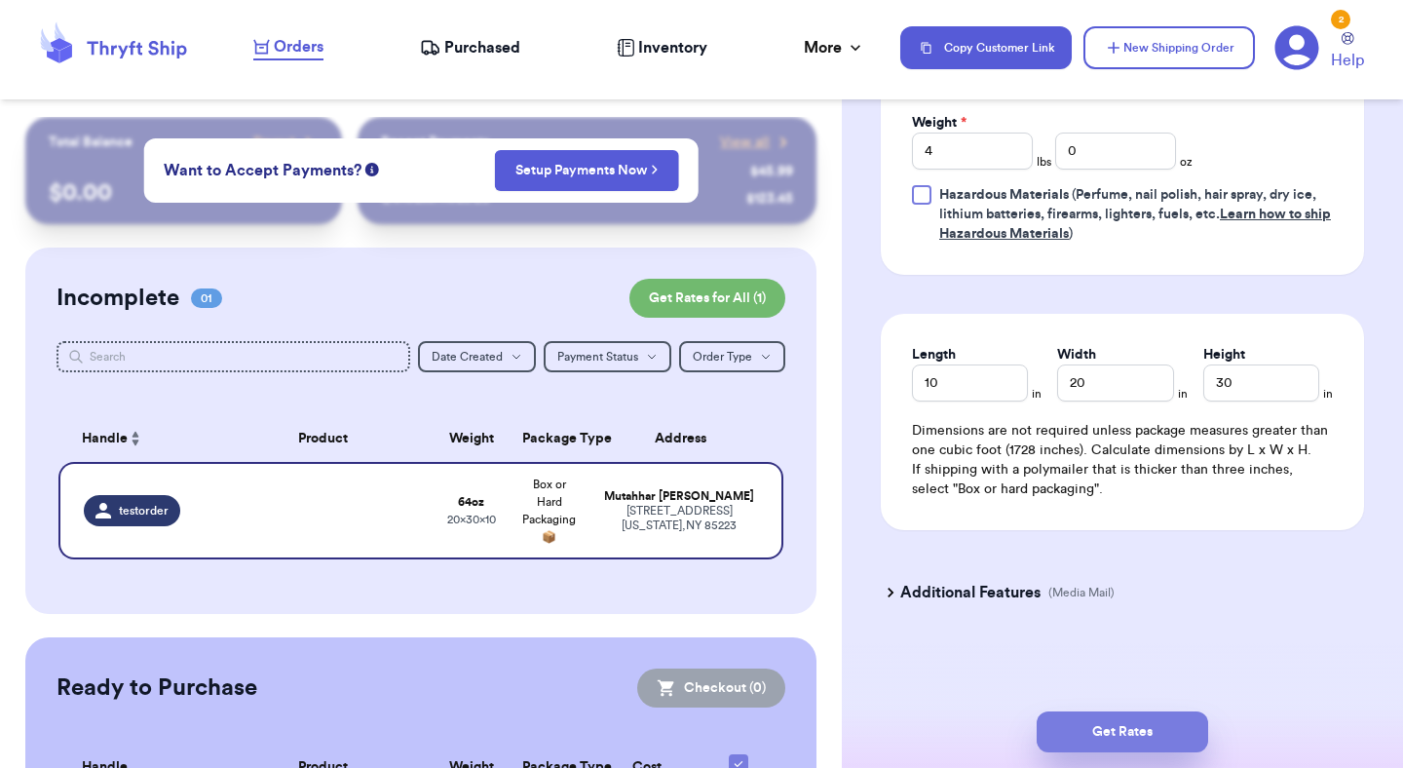
click at [1116, 744] on button "Get Rates" at bounding box center [1122, 731] width 171 height 41
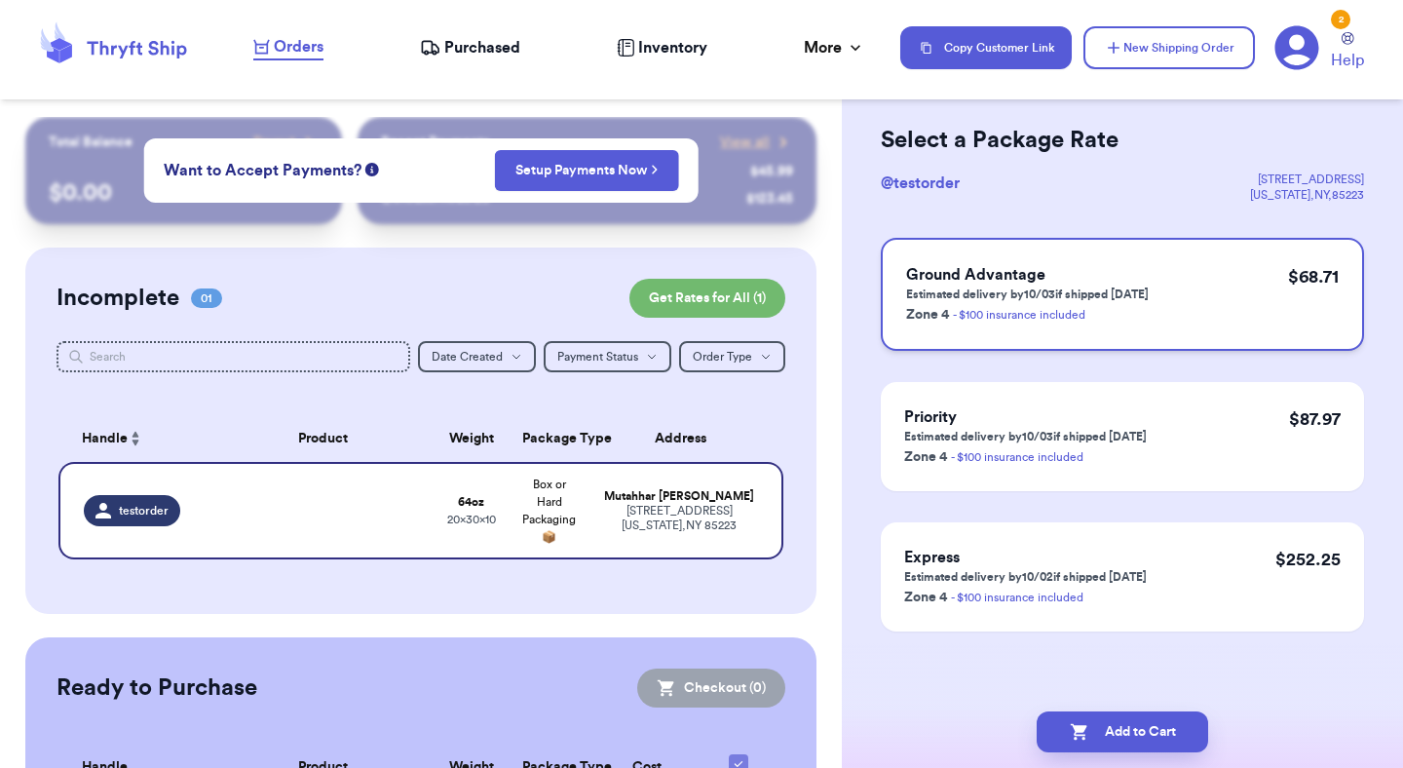
scroll to position [0, 0]
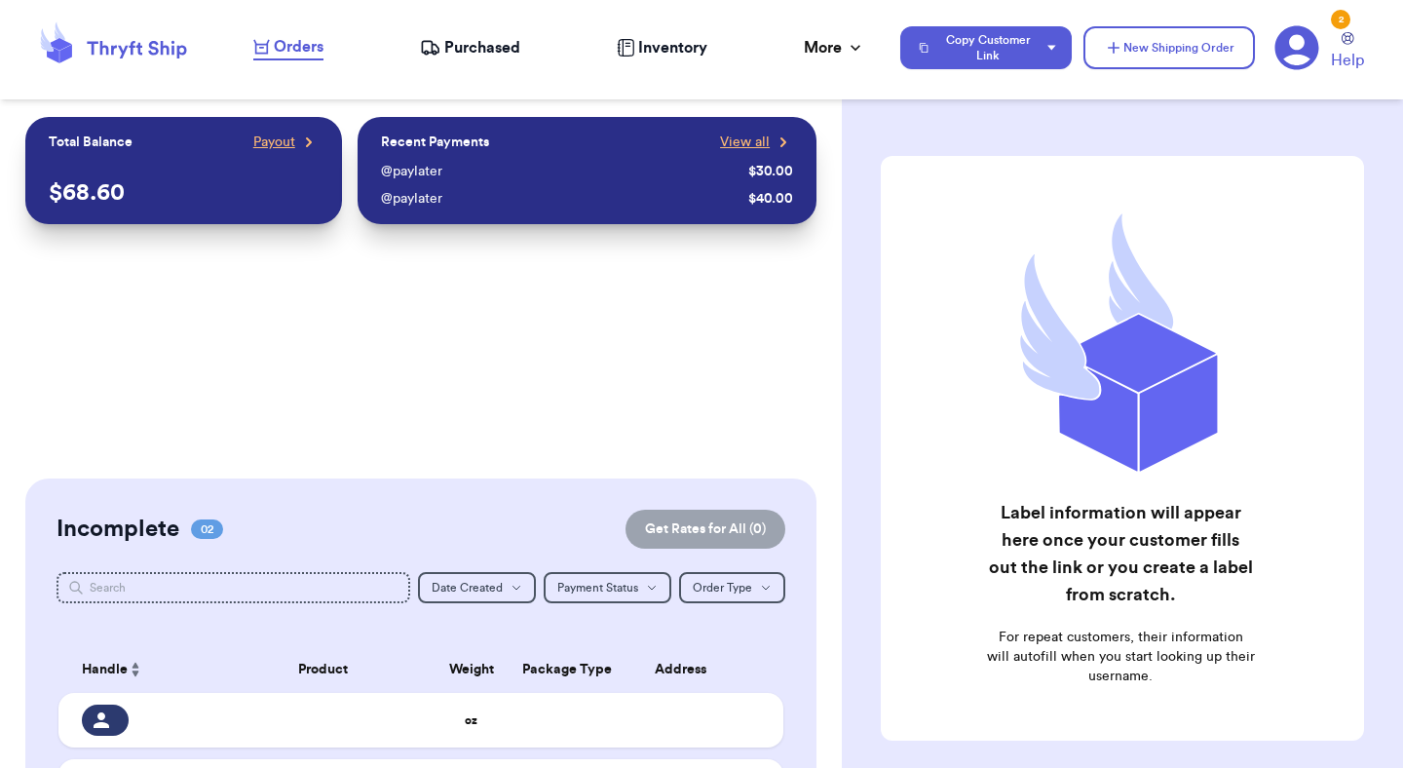
click at [1304, 39] on icon at bounding box center [1297, 48] width 44 height 44
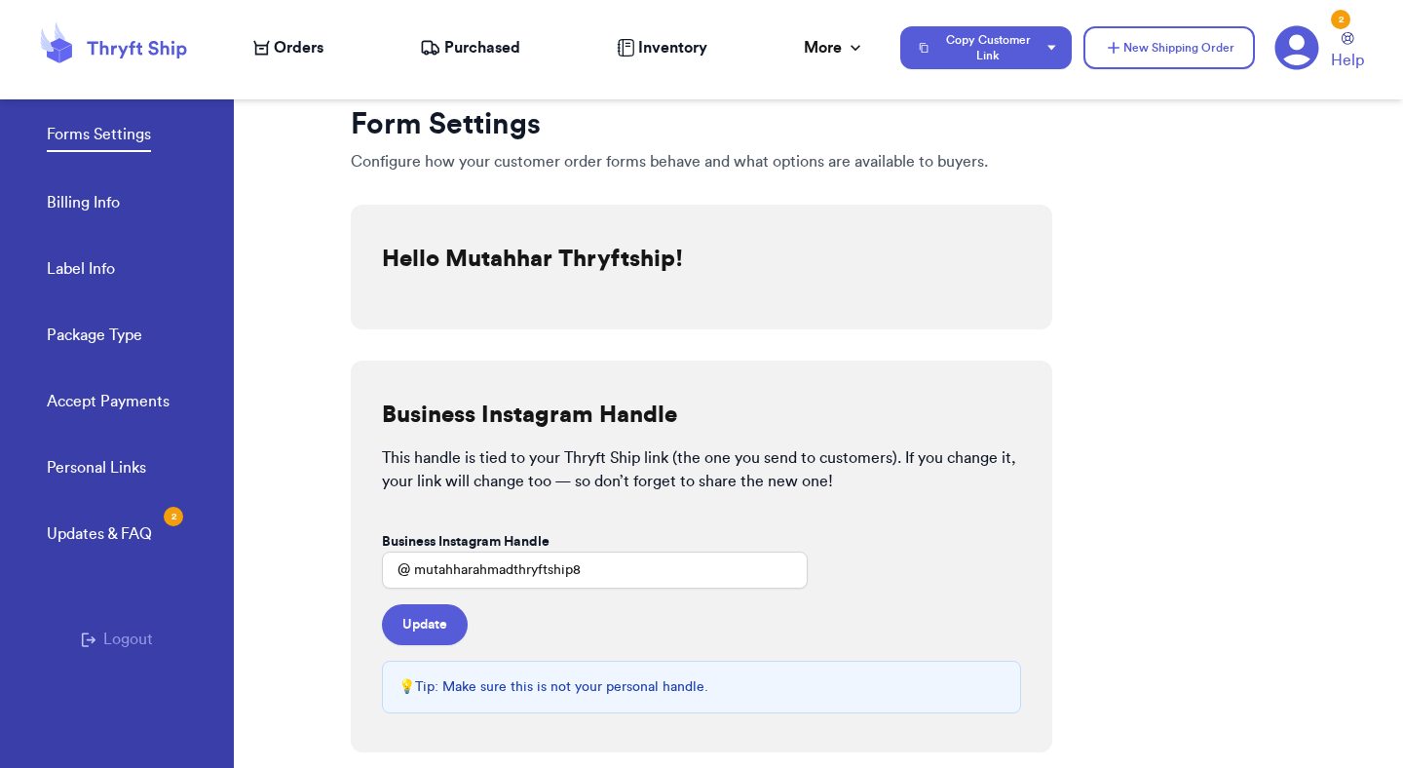
click at [88, 275] on link "Label Info" at bounding box center [81, 270] width 68 height 27
select select "AZ"
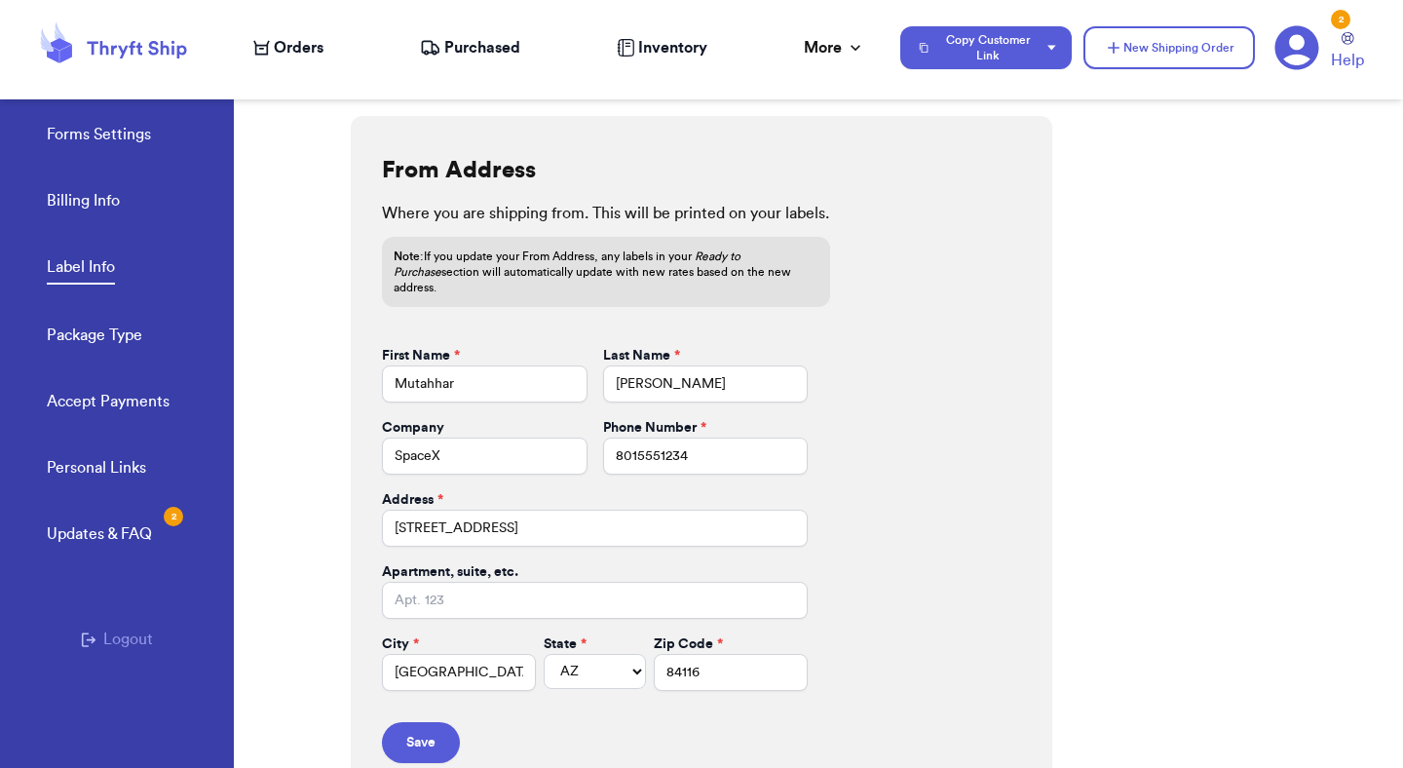
scroll to position [798, 0]
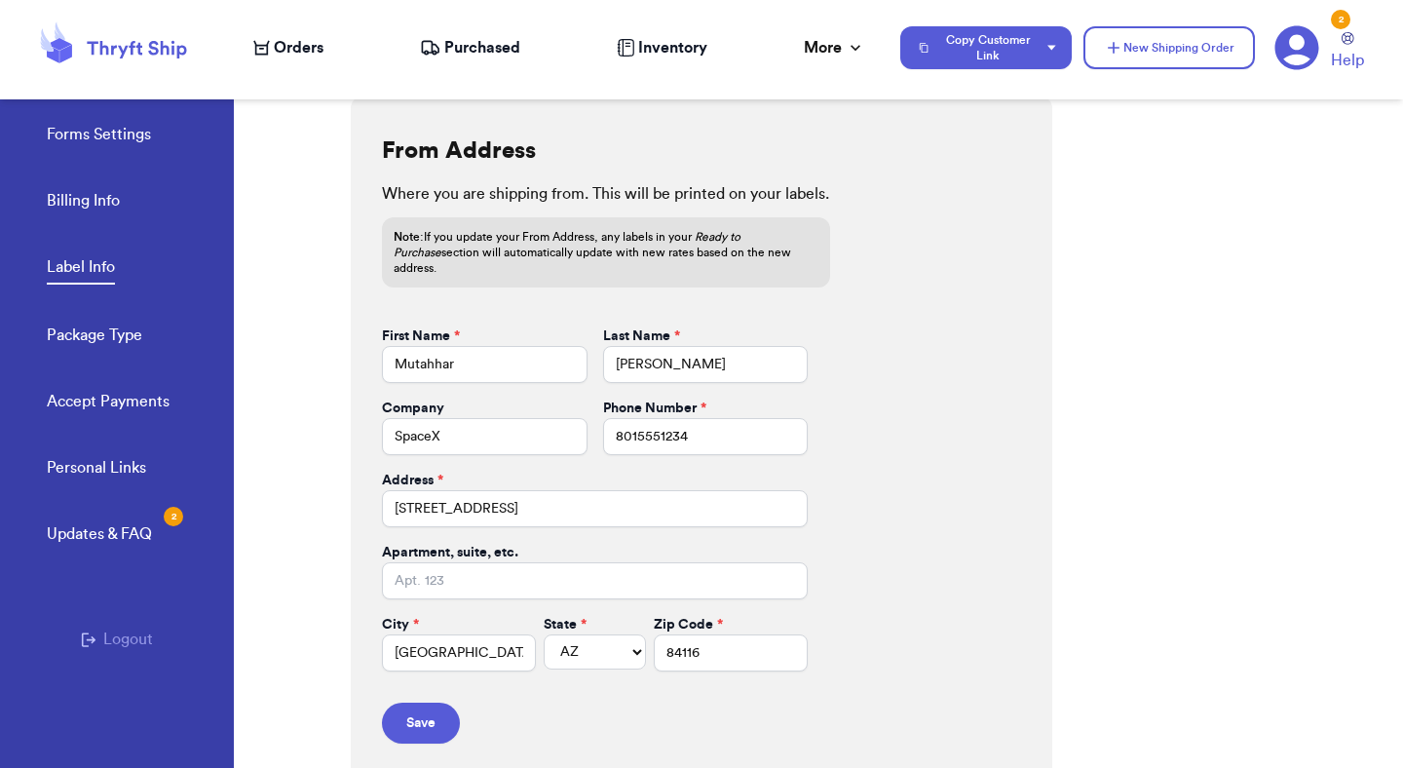
click at [162, 167] on div "Forms Settings Billing Info Label Info Package Type Accept Payments" at bounding box center [140, 262] width 187 height 388
click at [284, 39] on span "Orders" at bounding box center [299, 47] width 50 height 23
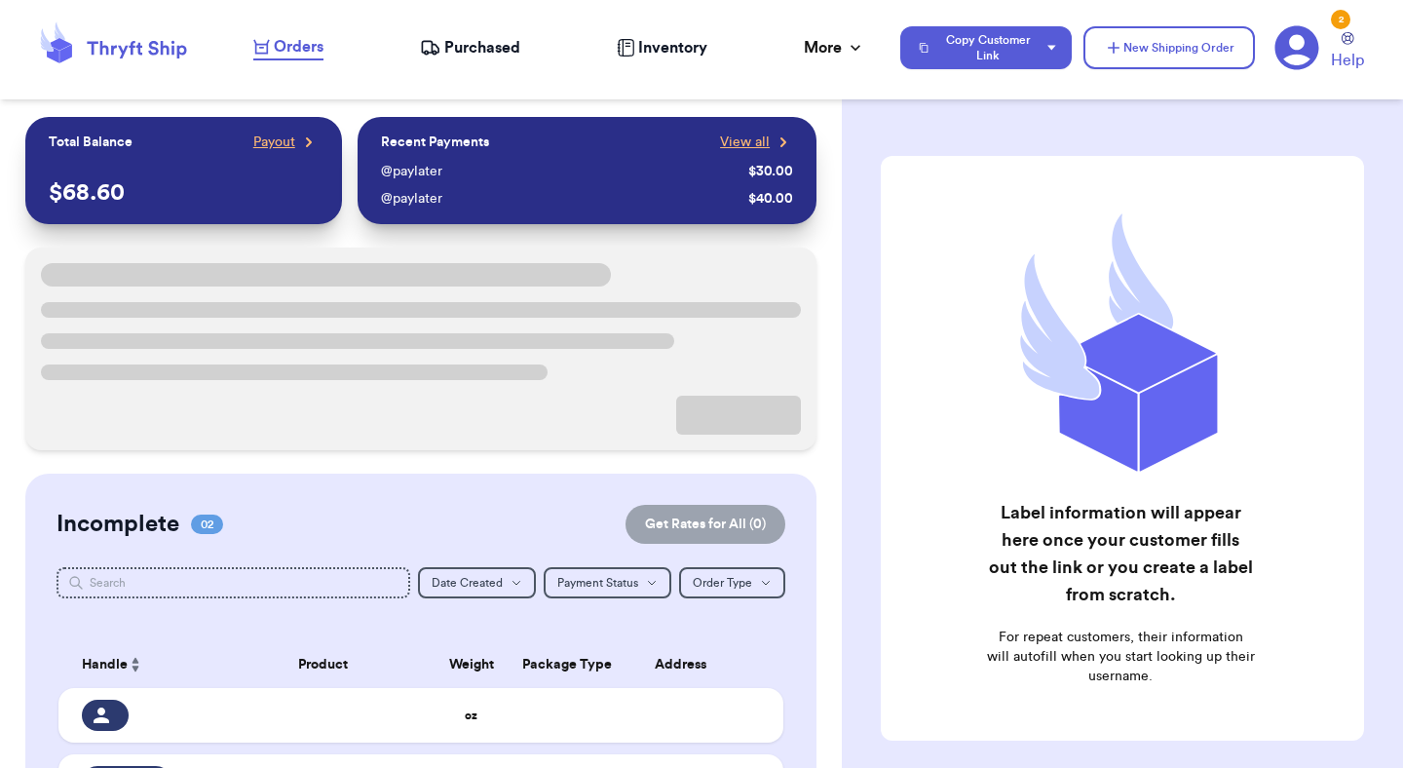
scroll to position [270, 0]
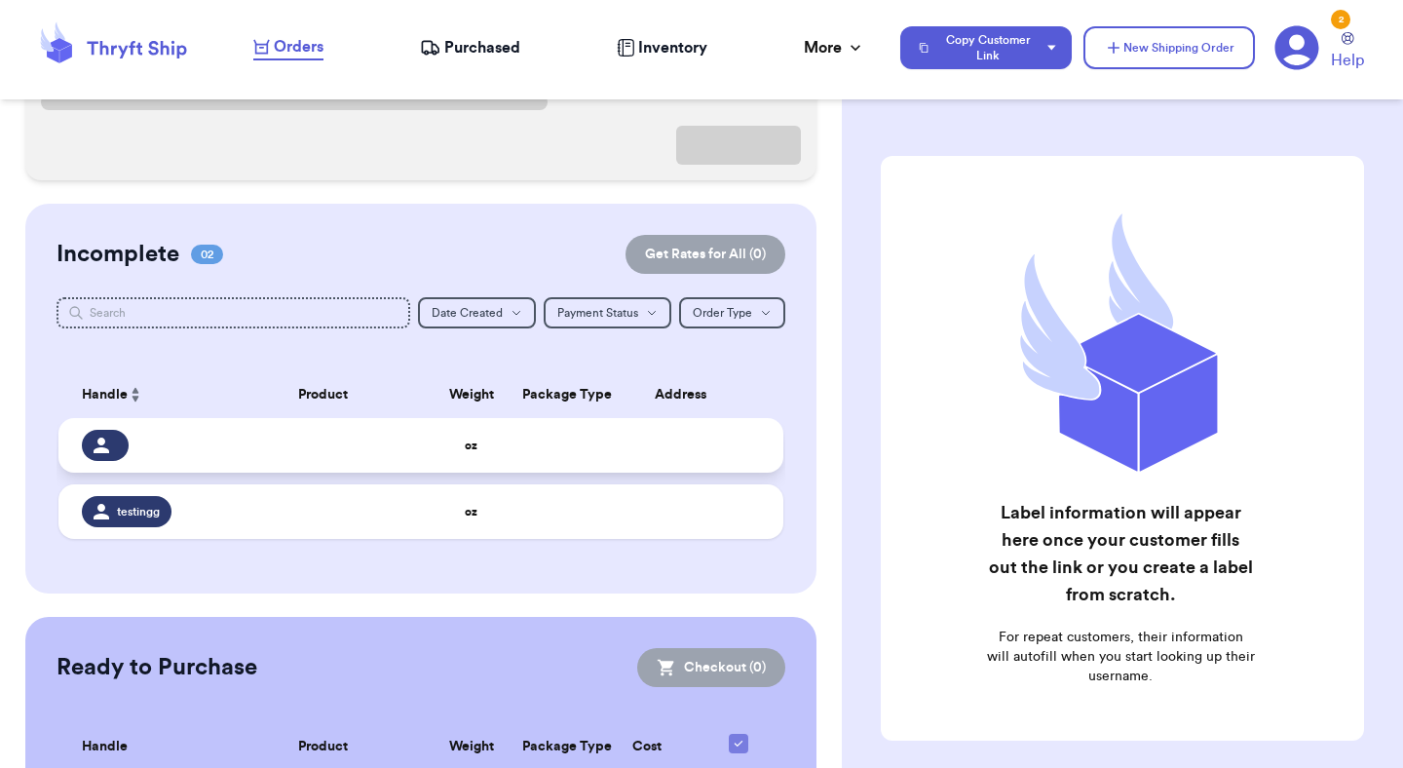
click at [671, 443] on td at bounding box center [686, 445] width 195 height 55
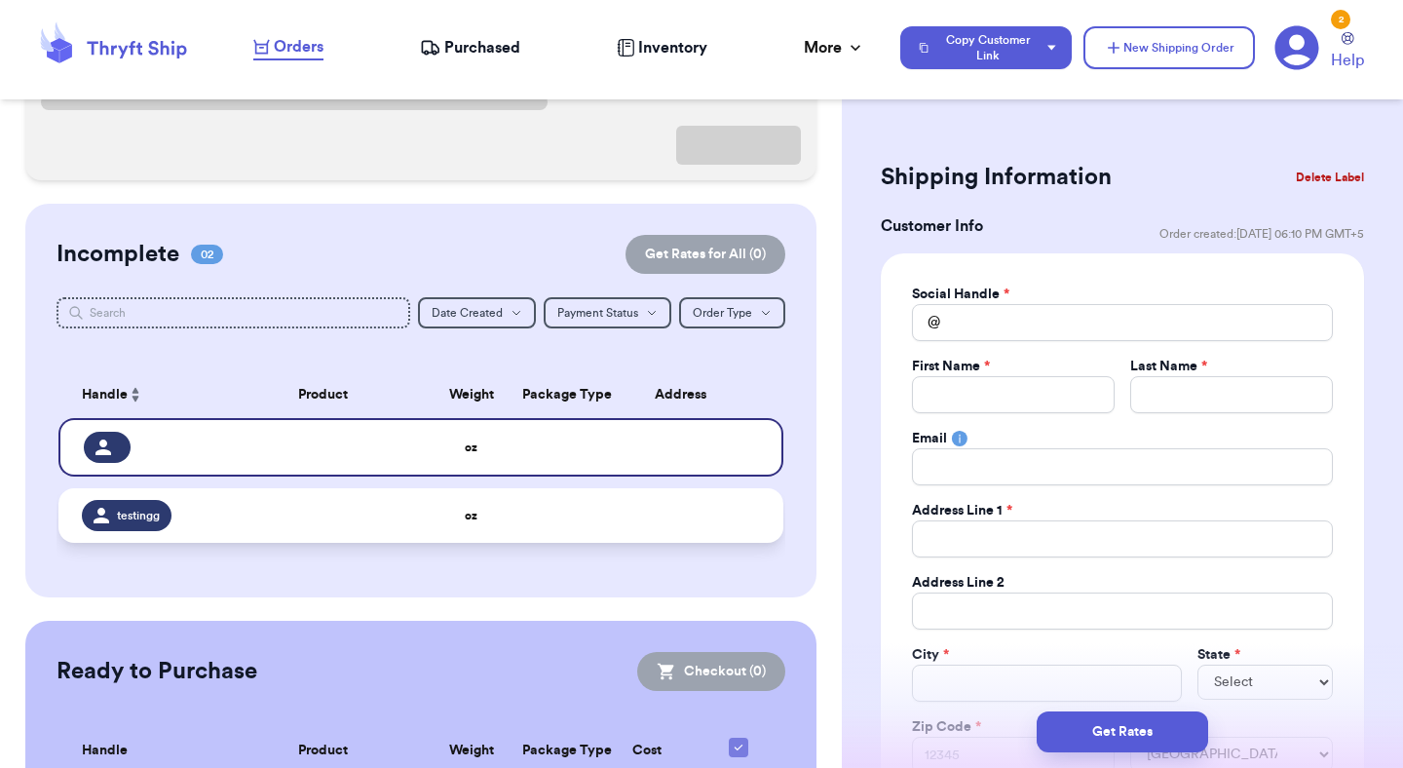
click at [576, 519] on td at bounding box center [550, 515] width 78 height 55
type input "testingg"
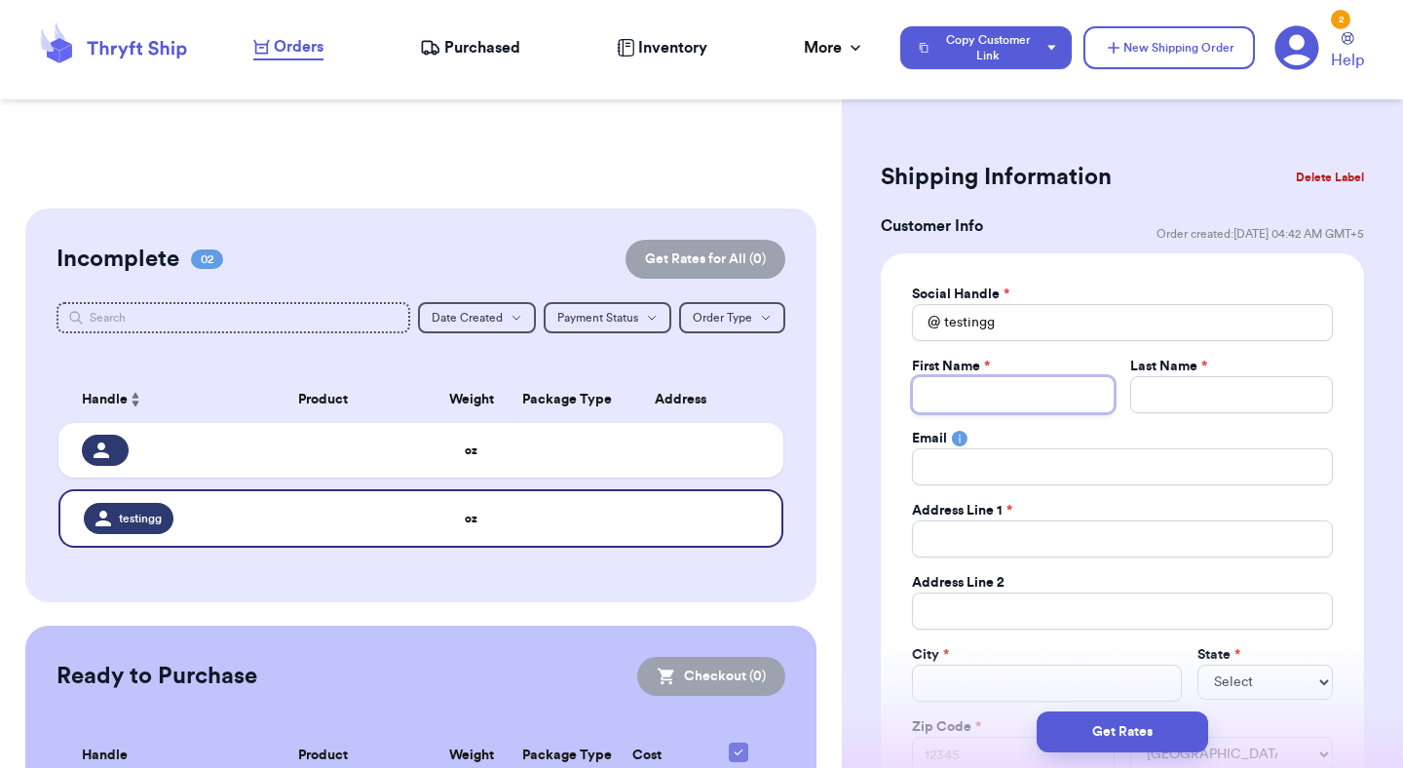
click at [991, 400] on input "Total Amount Paid" at bounding box center [1013, 394] width 203 height 37
type input "M"
type input "Mu"
type input "Mut"
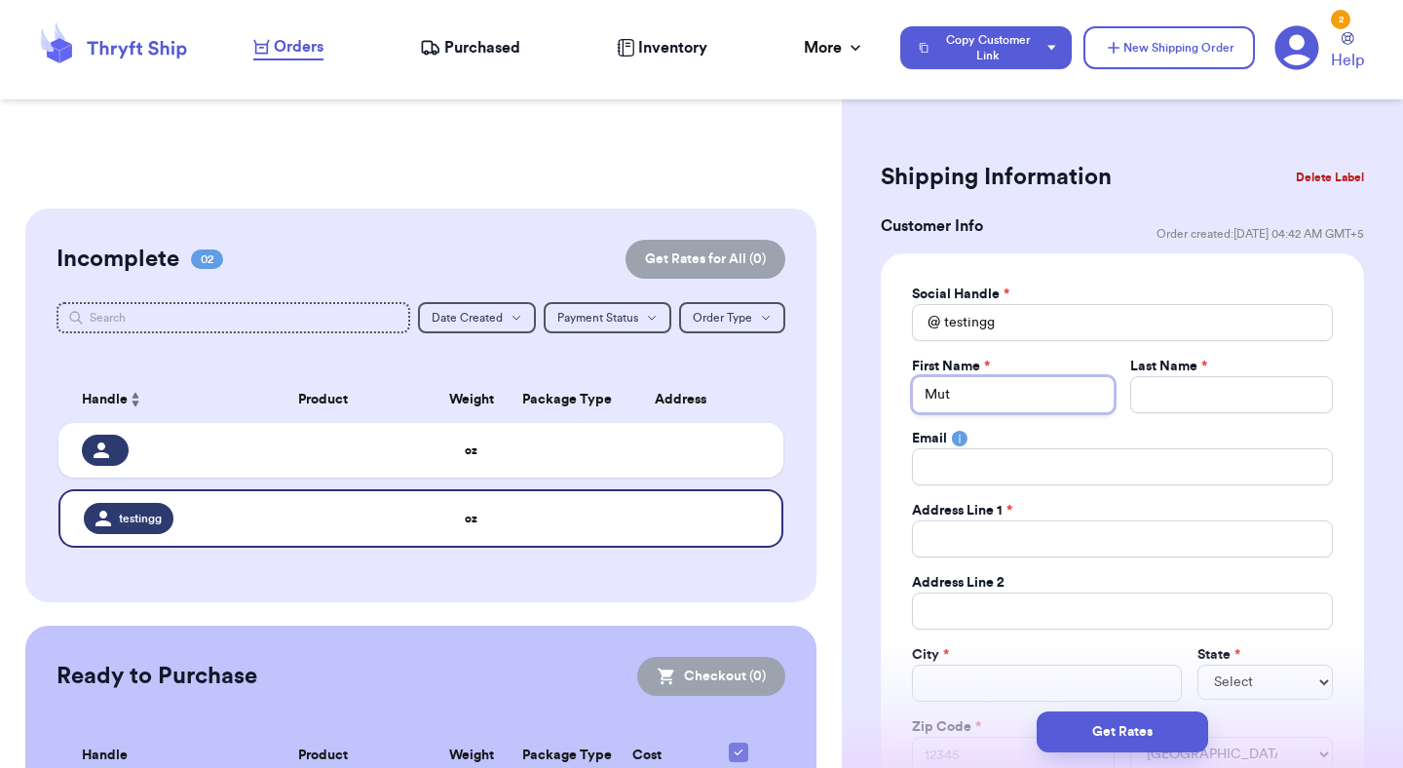
type input "Muta"
type input "Mutah"
type input "Mutahh"
type input "Mutahhr"
type input "Mutahh"
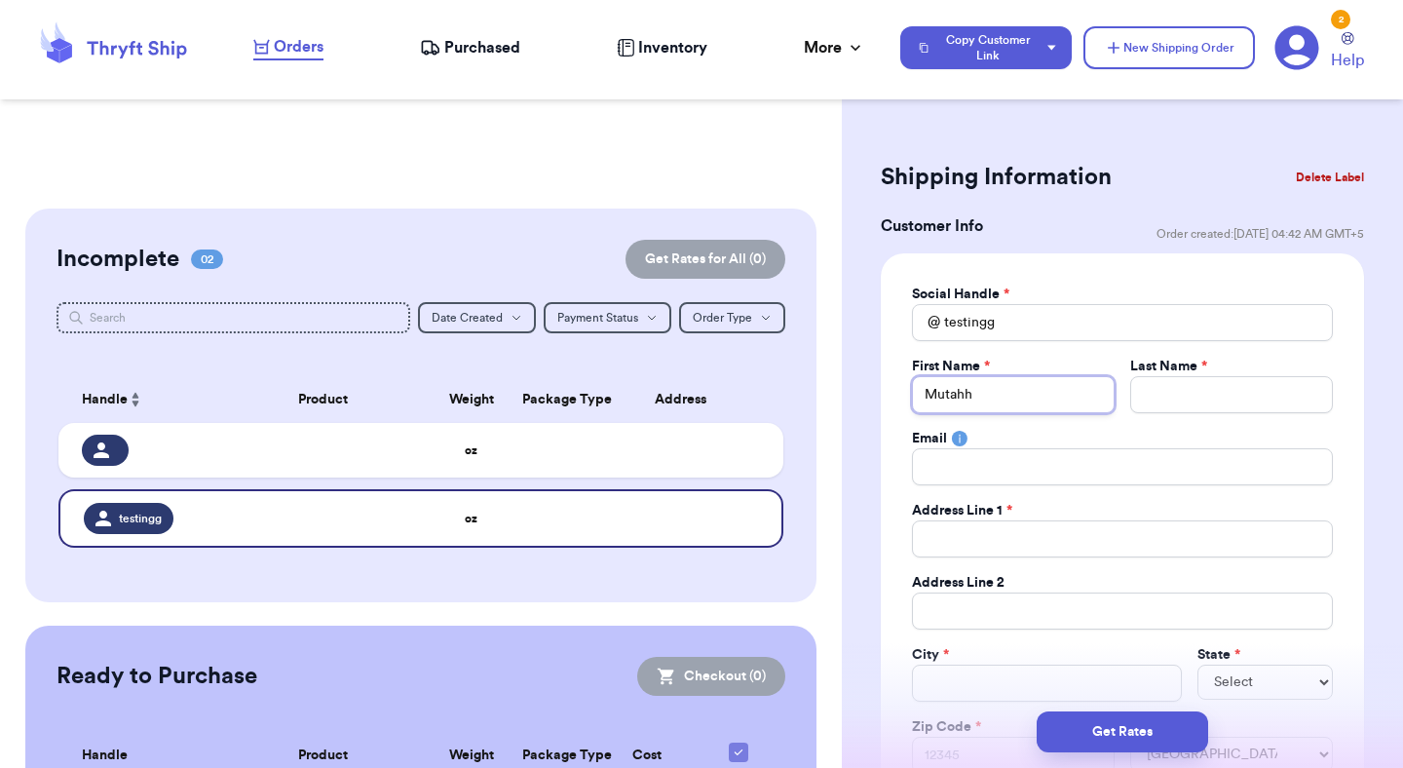
type input "Mutahha"
type input "Mutahhar"
type input "A"
type input "Ah"
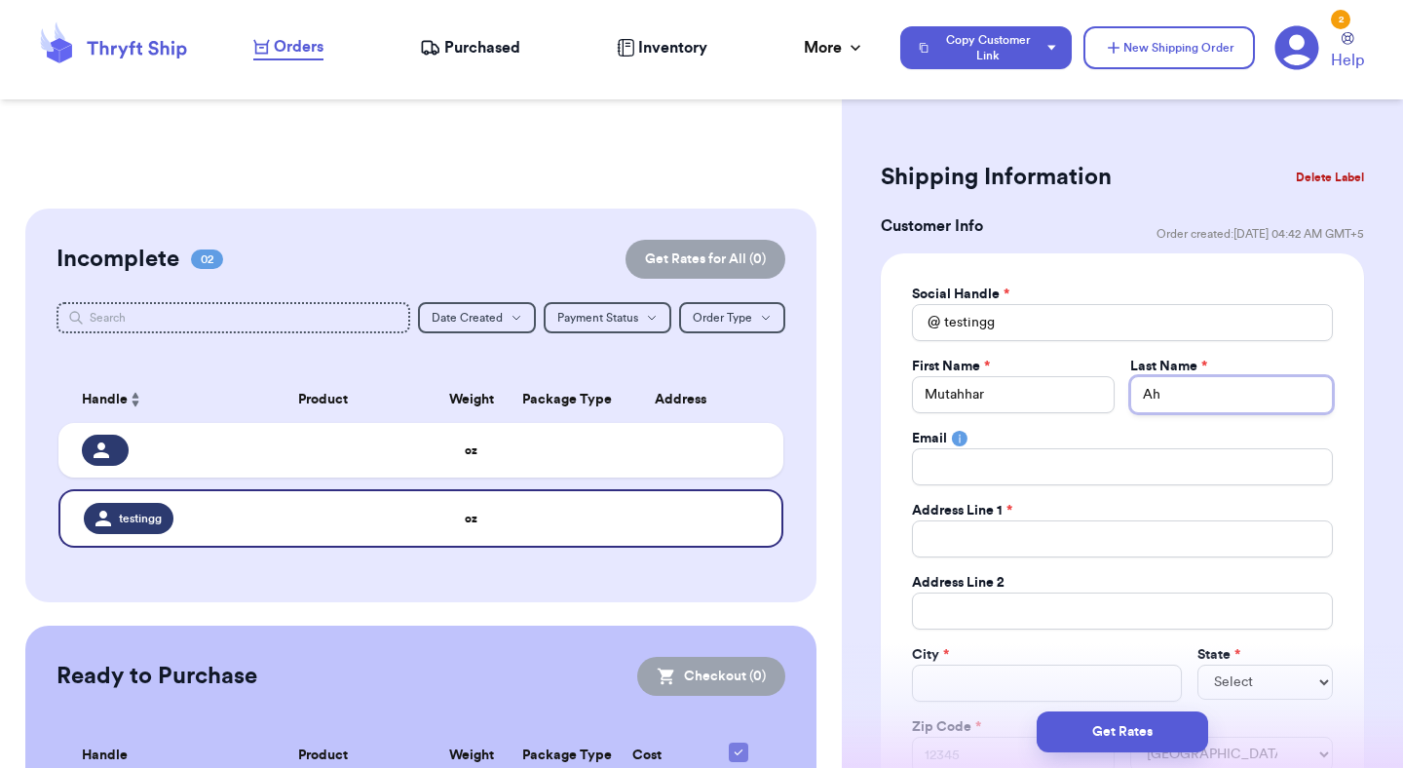
type input "Ahm"
type input "Ahma"
type input "[PERSON_NAME]"
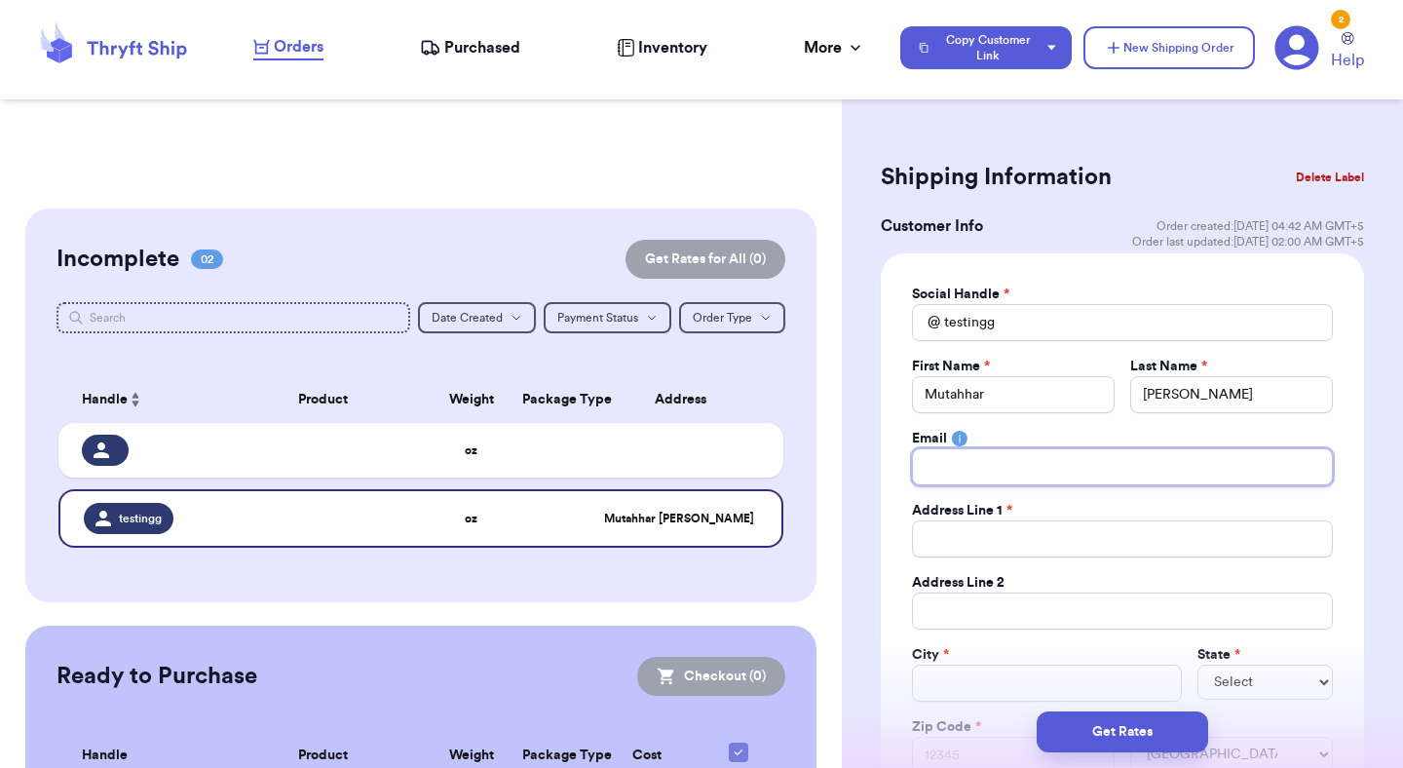
click at [1078, 479] on input "Total Amount Paid" at bounding box center [1122, 466] width 421 height 37
paste input "[STREET_ADDRESS]"
type input "[STREET_ADDRESS]"
click at [1078, 478] on input "[STREET_ADDRESS]" at bounding box center [1122, 466] width 421 height 37
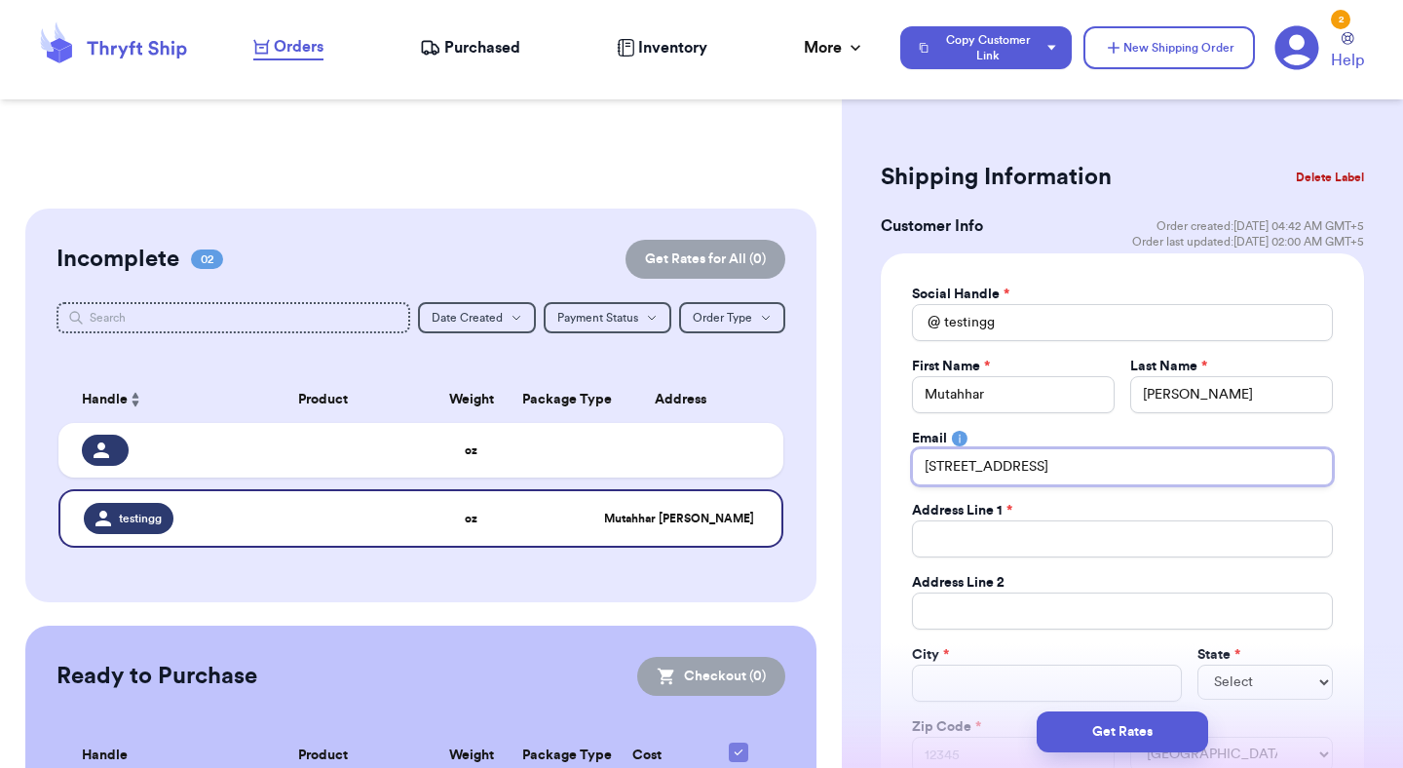
paste input "[EMAIL_ADDRESS][DOMAIN_NAME]"
type input "[EMAIL_ADDRESS][DOMAIN_NAME]"
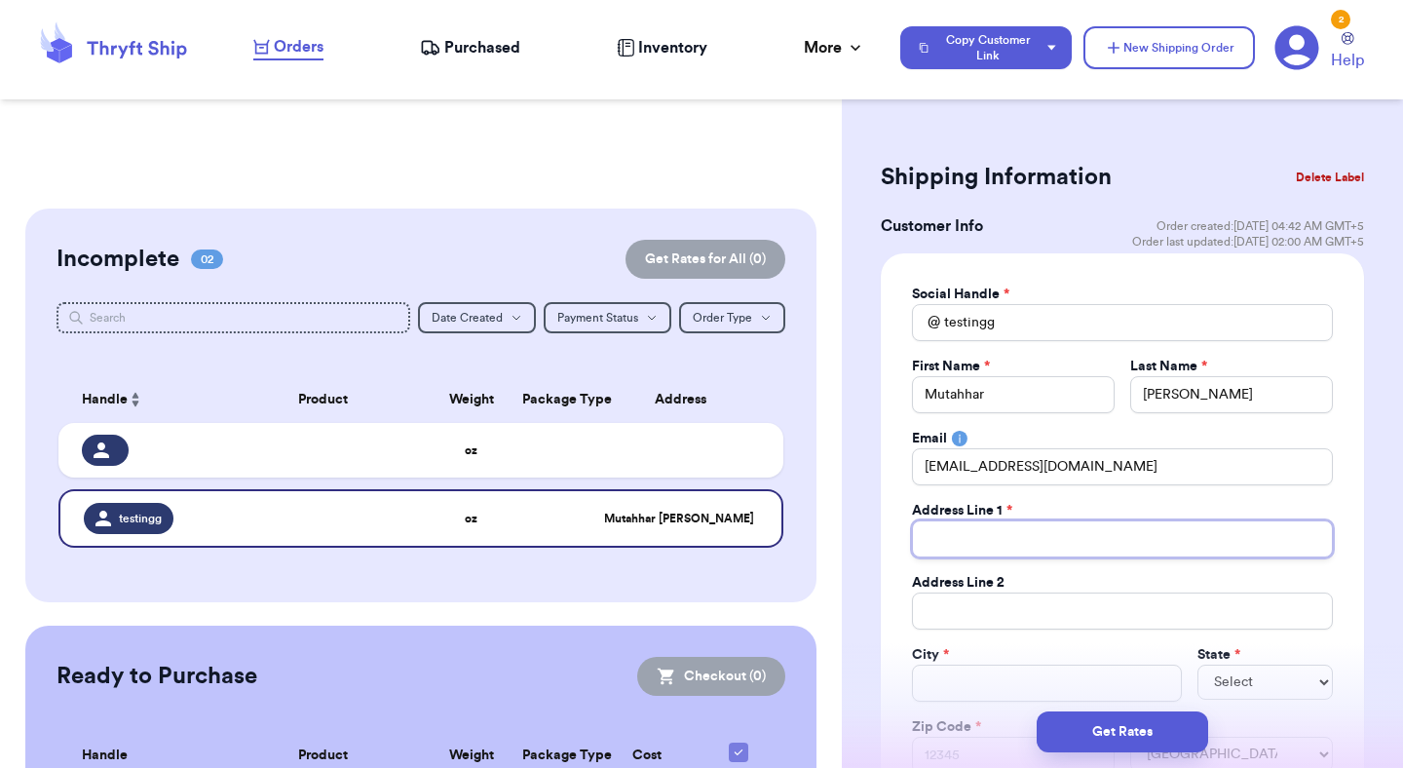
click at [1089, 527] on input "Total Amount Paid" at bounding box center [1122, 538] width 421 height 37
paste input "[STREET_ADDRESS]"
type input "[STREET_ADDRESS]"
click at [1063, 690] on input "Total Amount Paid" at bounding box center [1047, 683] width 270 height 37
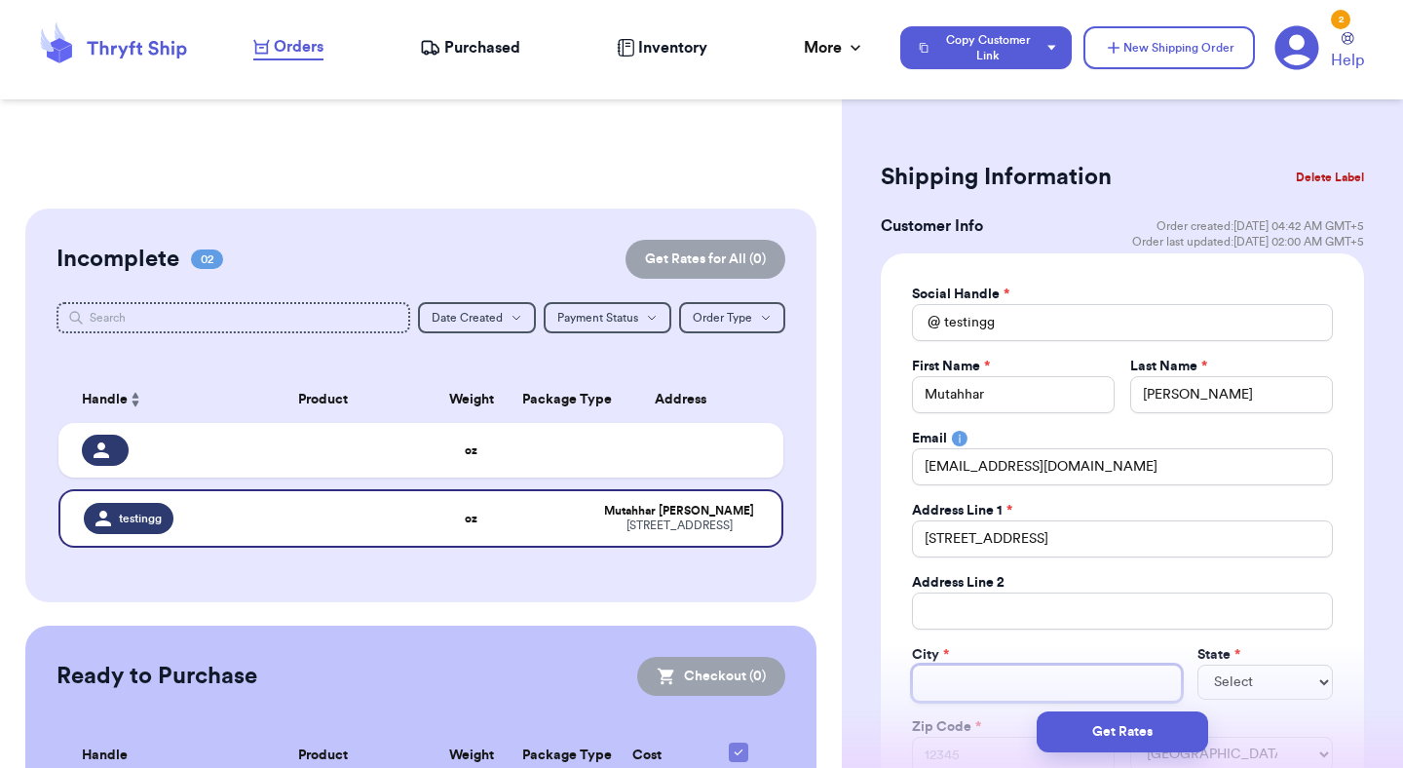
paste input "[US_STATE]"
type input "[US_STATE]"
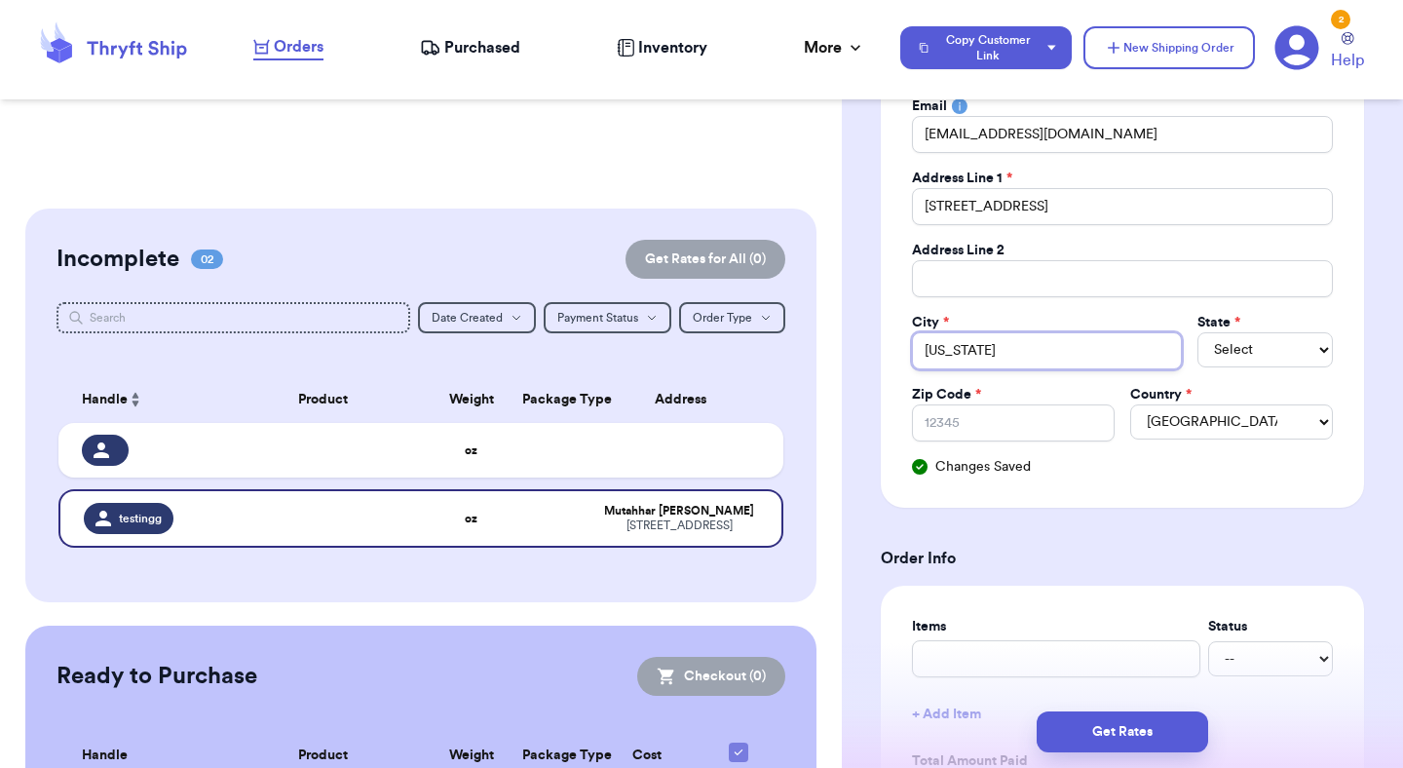
scroll to position [398, 0]
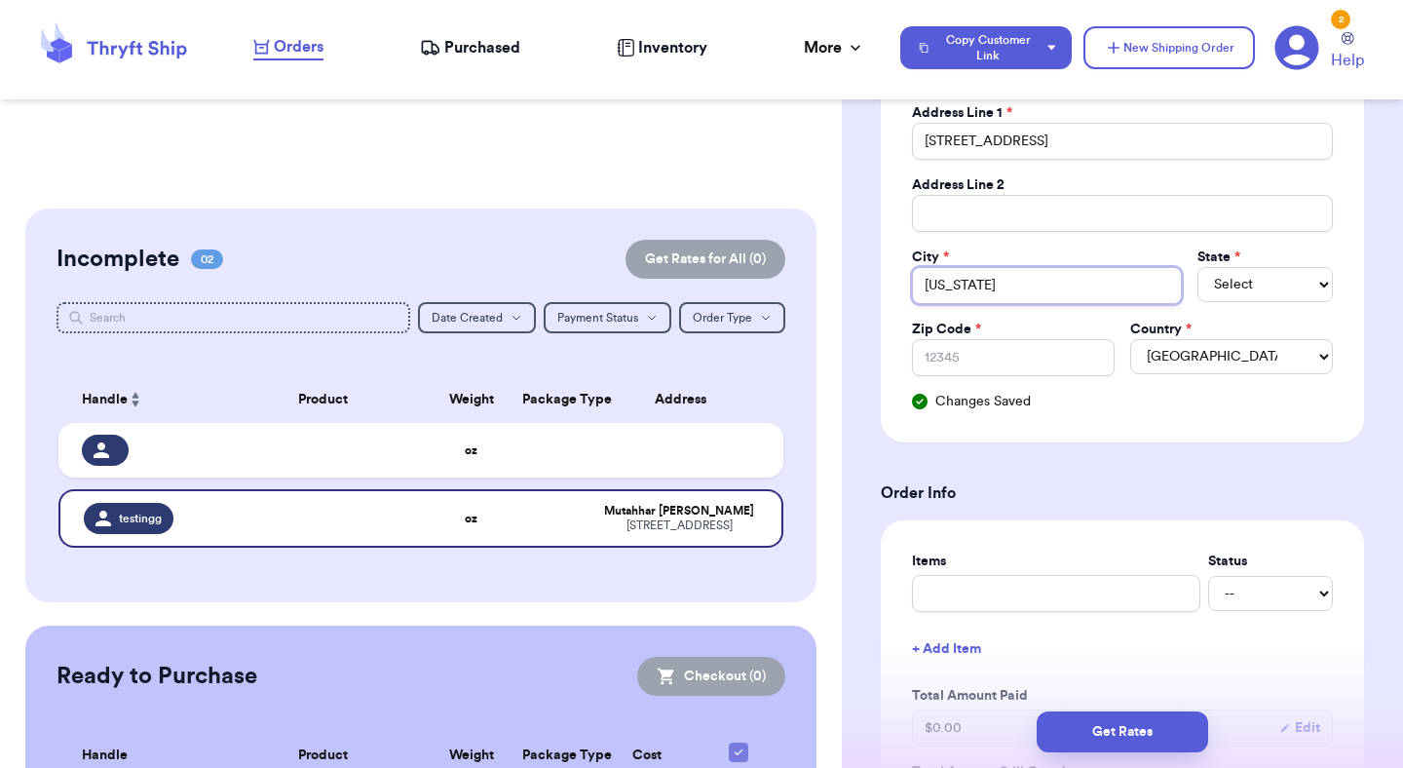
type input "[US_STATE]"
click at [1240, 280] on select "Select AL AK AZ AR CA CO [GEOGRAPHIC_DATA] DE DC [GEOGRAPHIC_DATA] [GEOGRAPHIC_…" at bounding box center [1265, 284] width 135 height 35
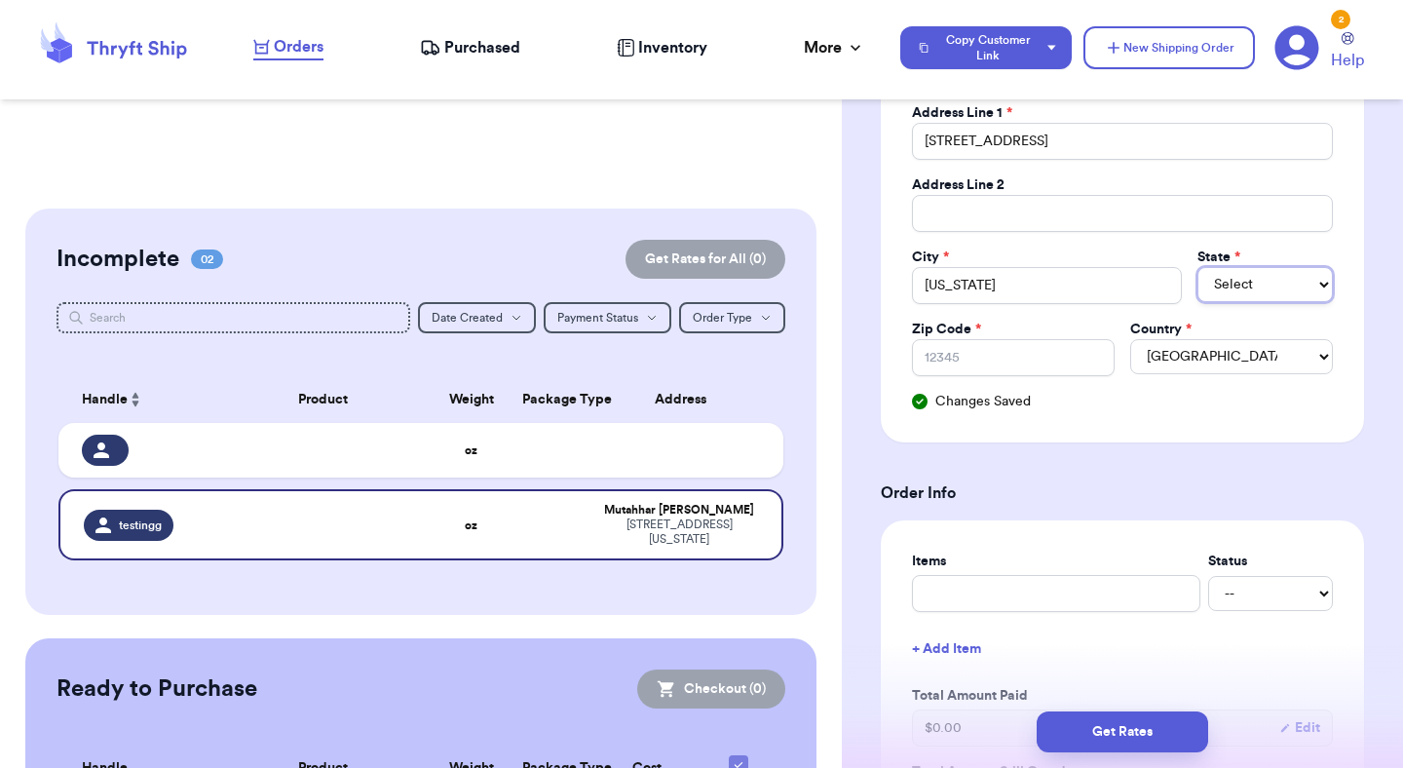
click at [1244, 285] on select "Select AL AK AZ AR CA CO [GEOGRAPHIC_DATA] DE DC [GEOGRAPHIC_DATA] [GEOGRAPHIC_…" at bounding box center [1265, 284] width 135 height 35
select select "NV"
click at [1198, 267] on select "Select AL AK AZ AR CA CO [GEOGRAPHIC_DATA] DE DC [GEOGRAPHIC_DATA] [GEOGRAPHIC_…" at bounding box center [1265, 284] width 135 height 35
click at [1246, 286] on select "AL AK AZ AR CA CO CT DE DC [GEOGRAPHIC_DATA] [GEOGRAPHIC_DATA] HI ID IL IN IA […" at bounding box center [1265, 284] width 135 height 35
select select "NY"
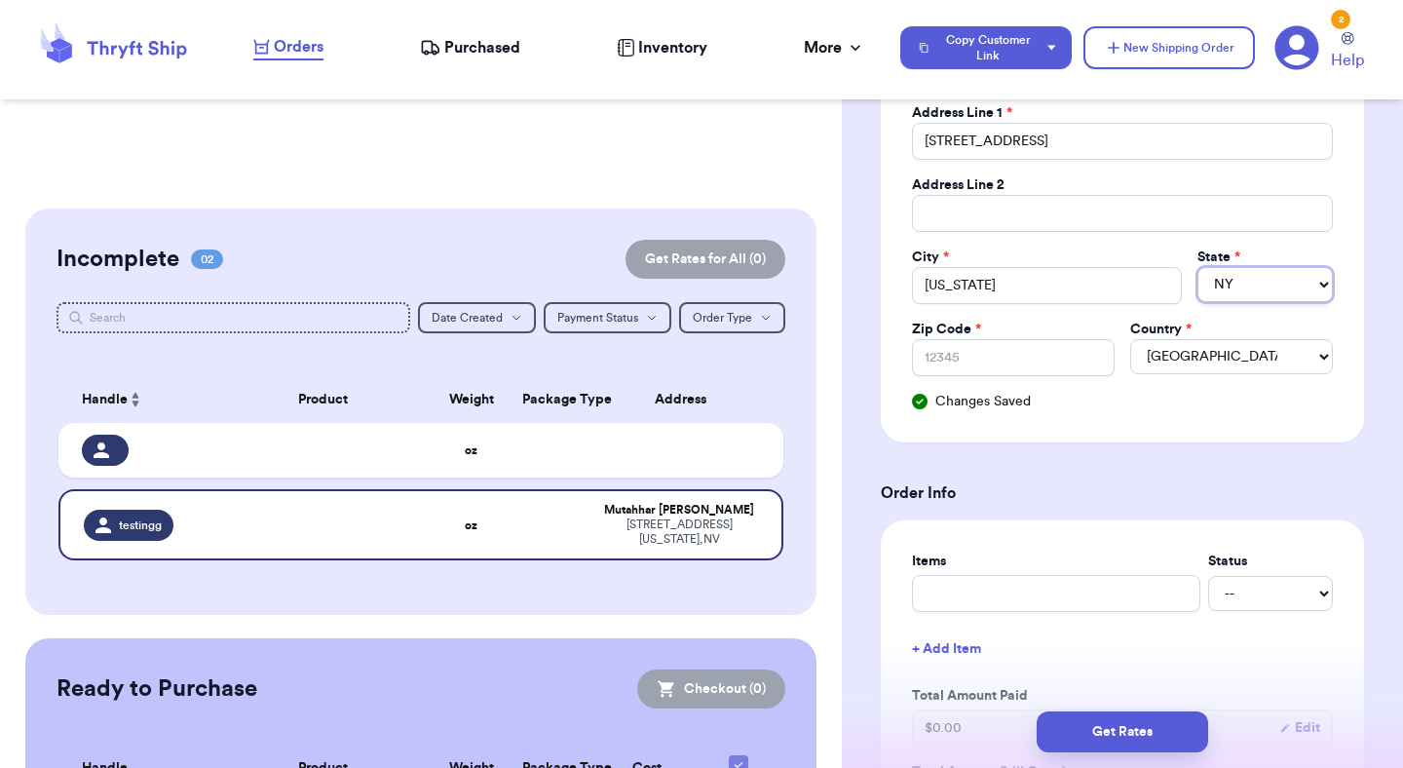
click at [1198, 267] on select "AL AK AZ AR CA CO CT DE DC [GEOGRAPHIC_DATA] [GEOGRAPHIC_DATA] HI ID IL IN IA […" at bounding box center [1265, 284] width 135 height 35
click at [1053, 448] on form "Shipping Information Delete Label Customer Info Order created: [DATE] 04:42 AM …" at bounding box center [1122, 675] width 483 height 1834
click at [1039, 353] on input "Zip Code *" at bounding box center [1013, 357] width 203 height 37
paste input "85223"
type input "85223"
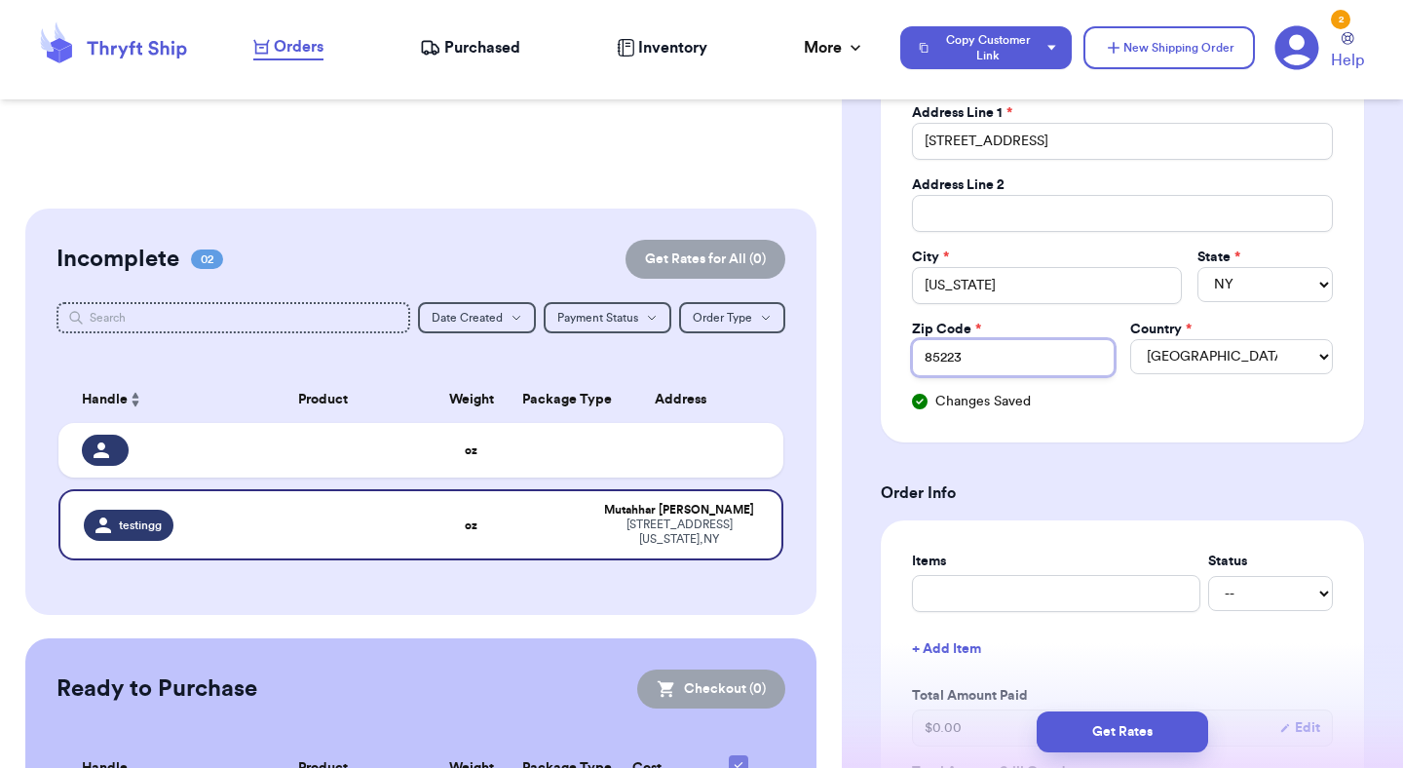
type input "85223"
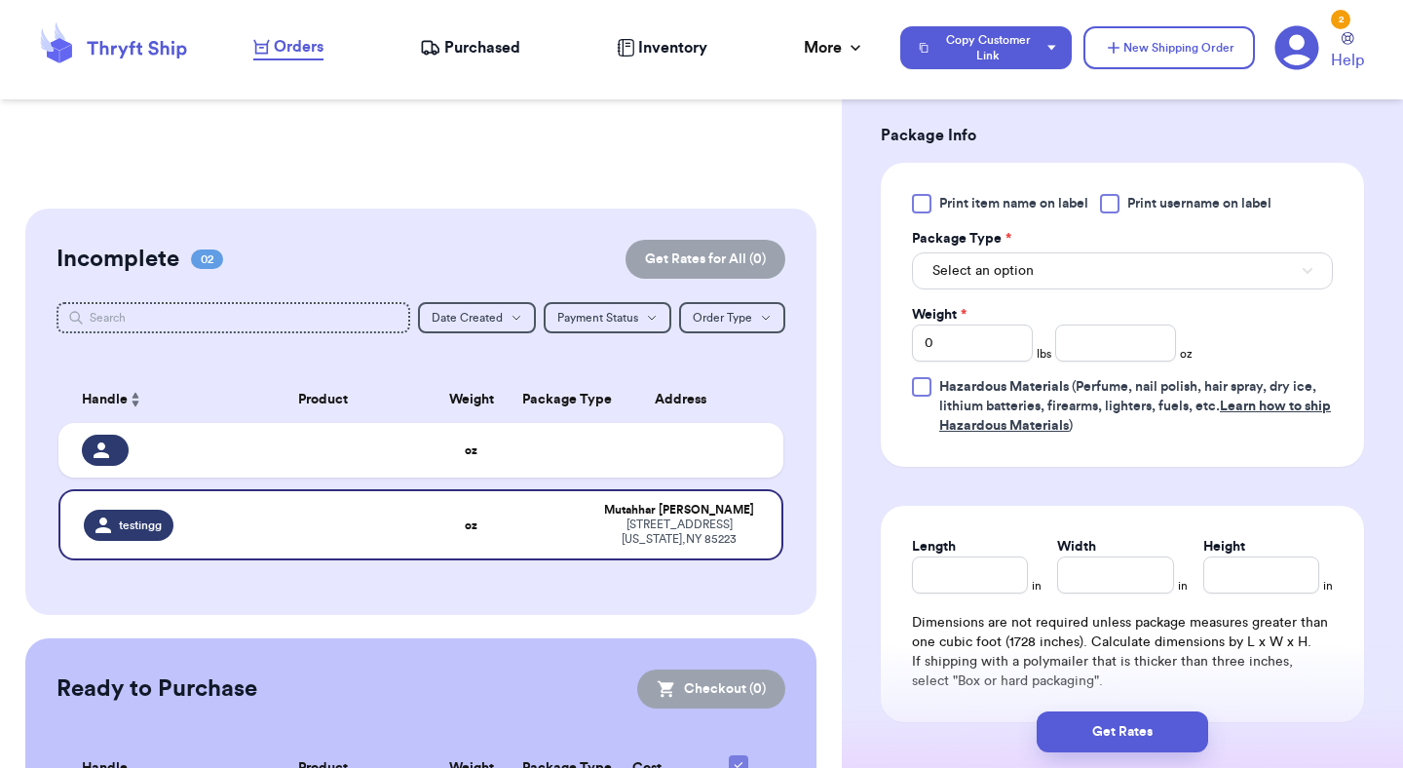
scroll to position [1189, 0]
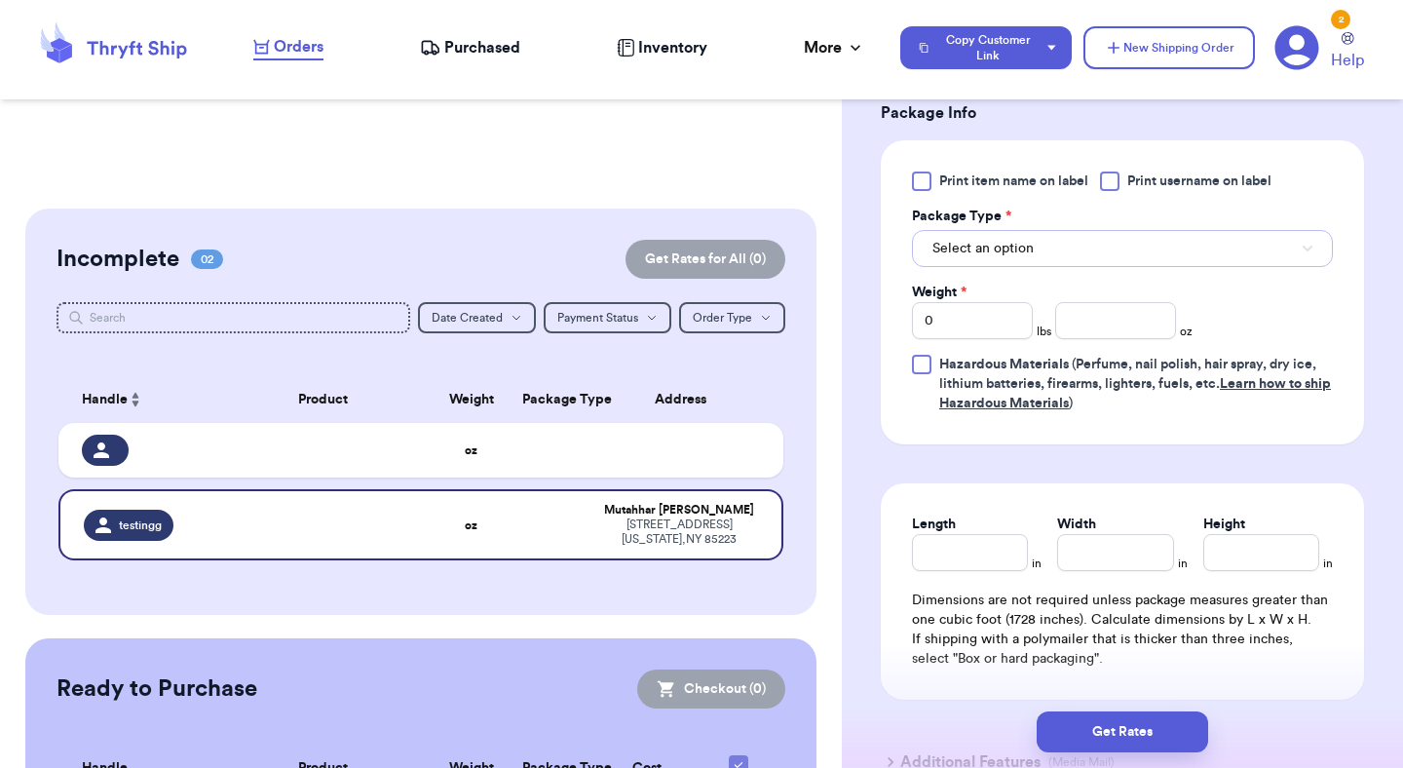
click at [1046, 239] on button "Select an option" at bounding box center [1122, 248] width 421 height 37
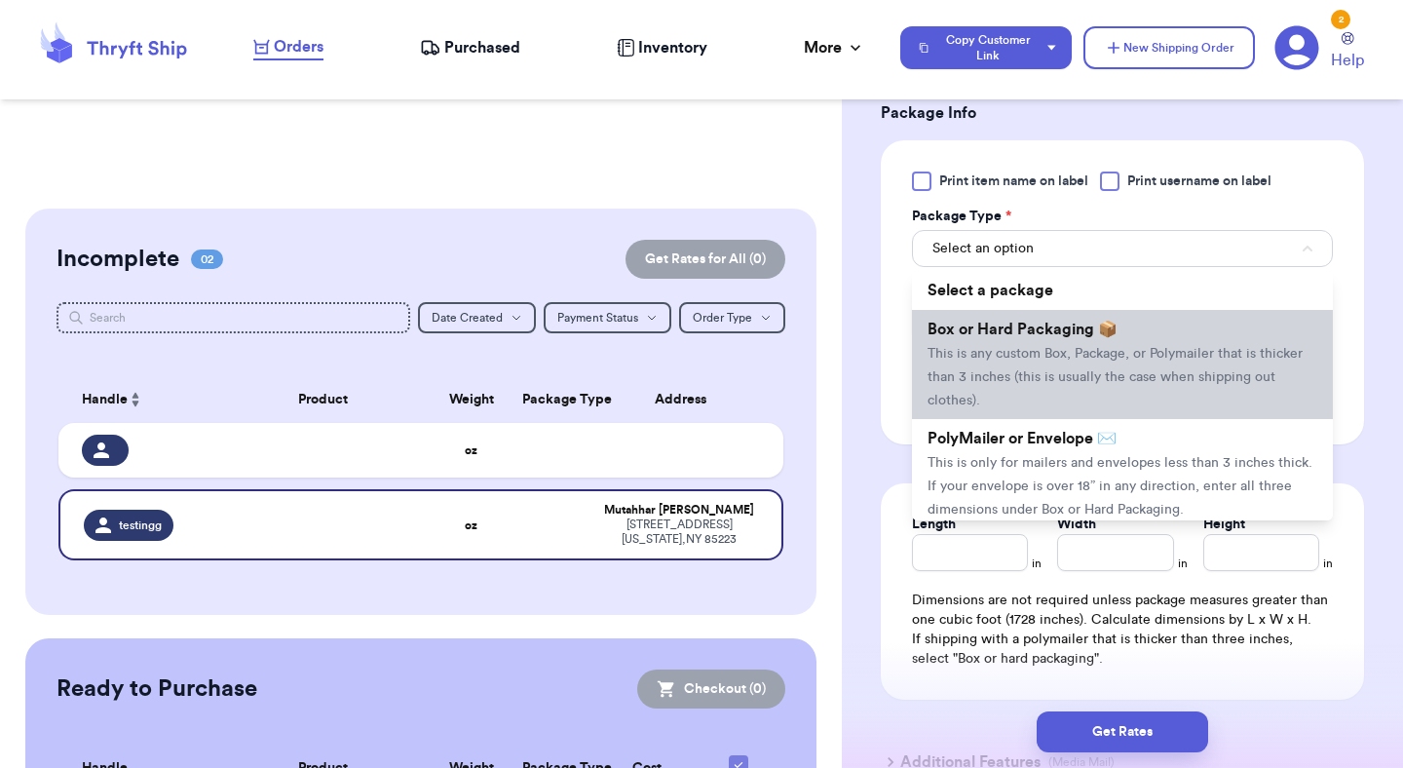
click at [1055, 348] on span "This is any custom Box, Package, or Polymailer that is thicker than 3 inches (t…" at bounding box center [1115, 377] width 375 height 60
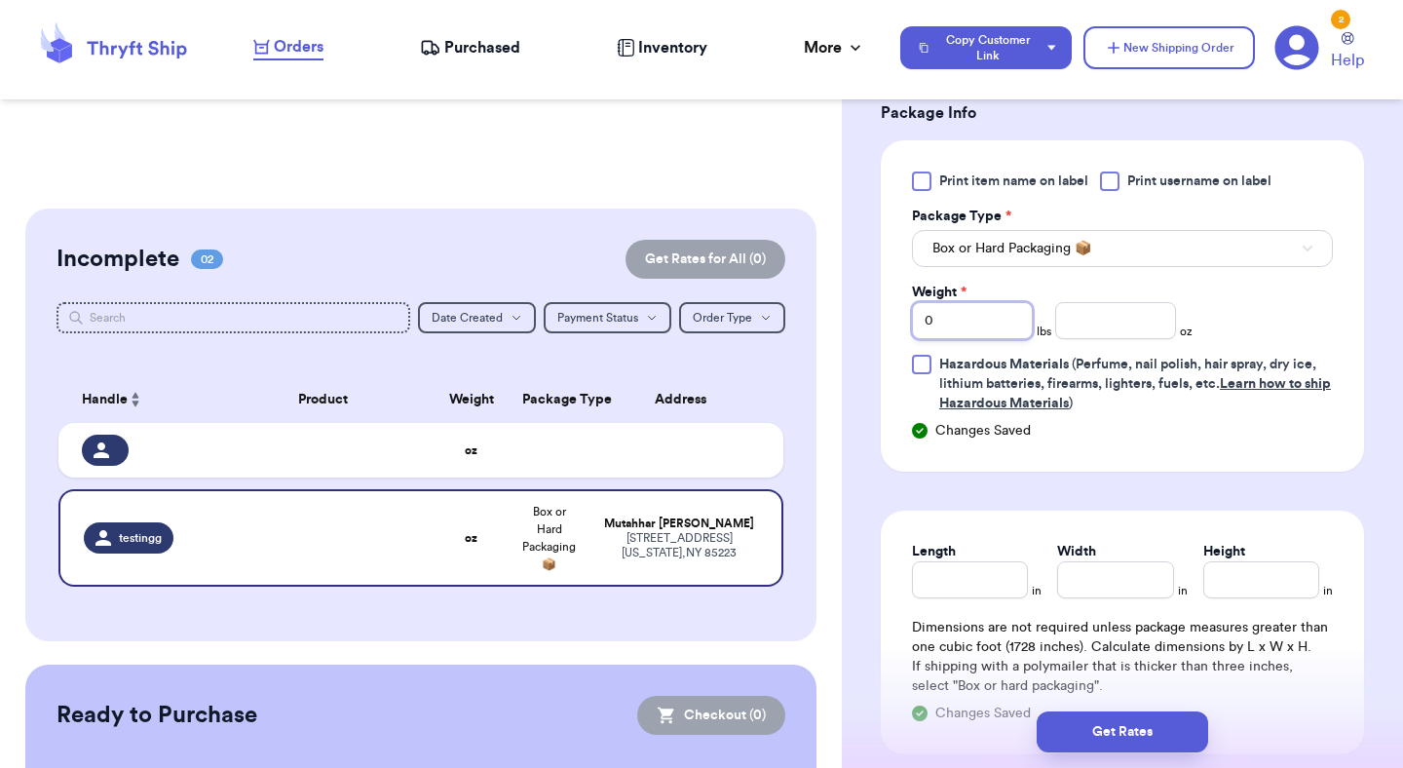
click at [974, 329] on input "0" at bounding box center [972, 320] width 121 height 37
type input "4"
click at [967, 598] on input "Length" at bounding box center [970, 579] width 116 height 37
type input "1"
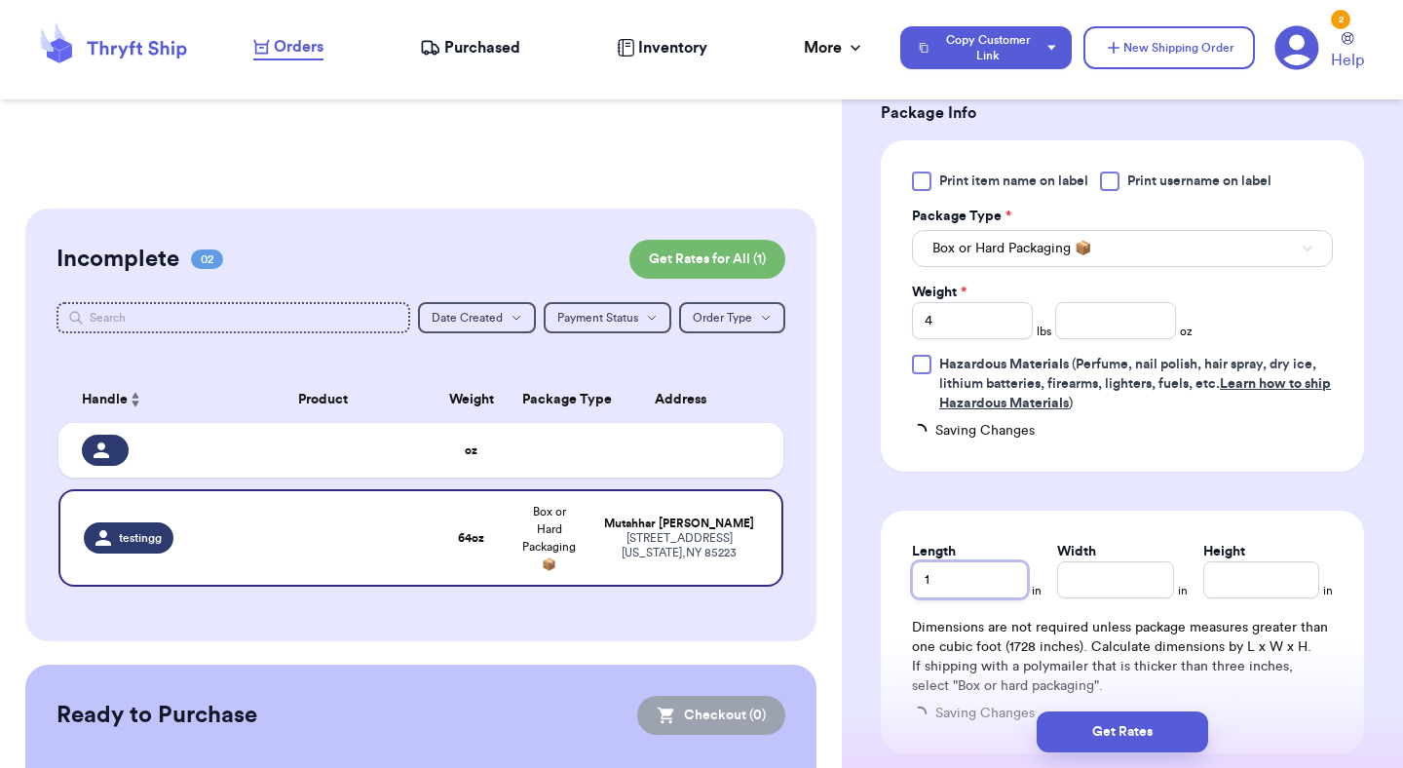
type input "10"
type input "2"
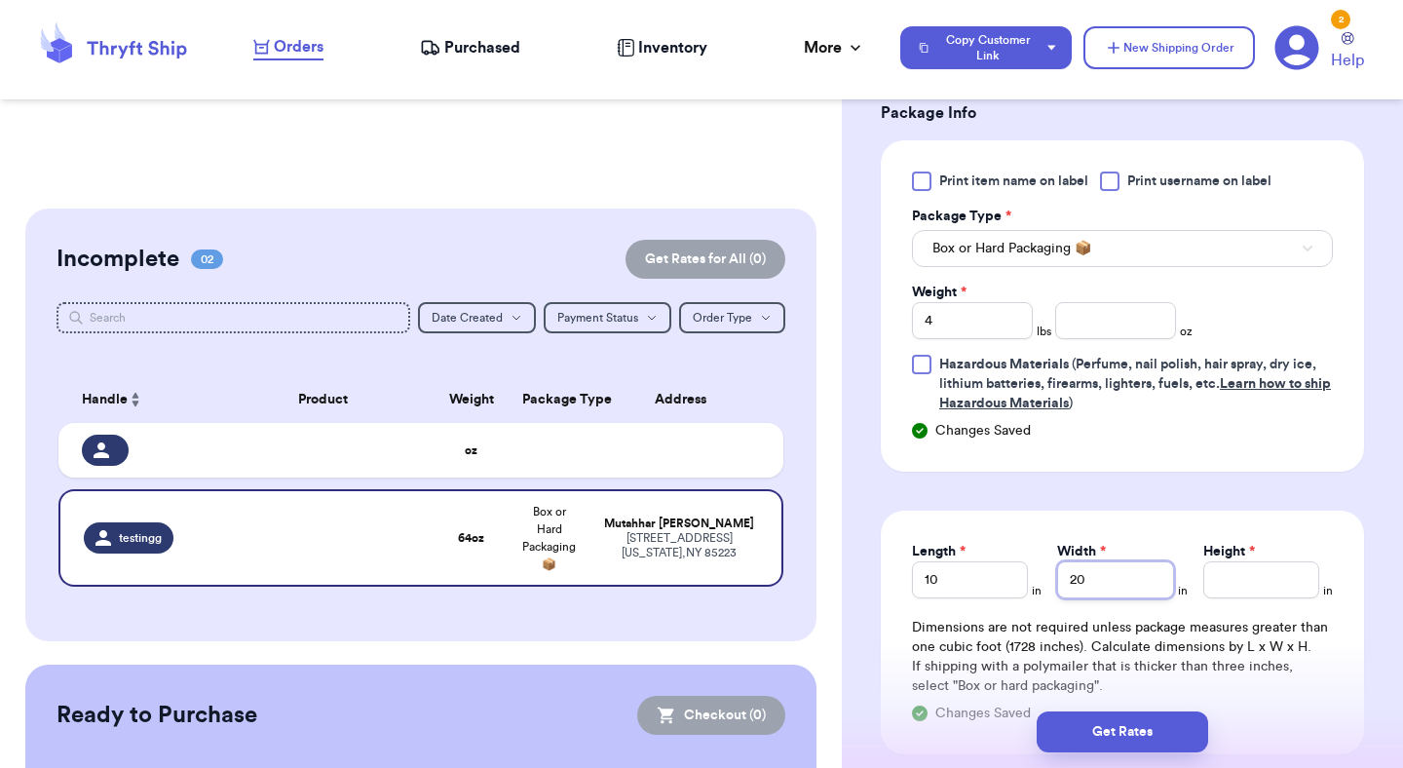
type input "20"
type input "3"
type input "30"
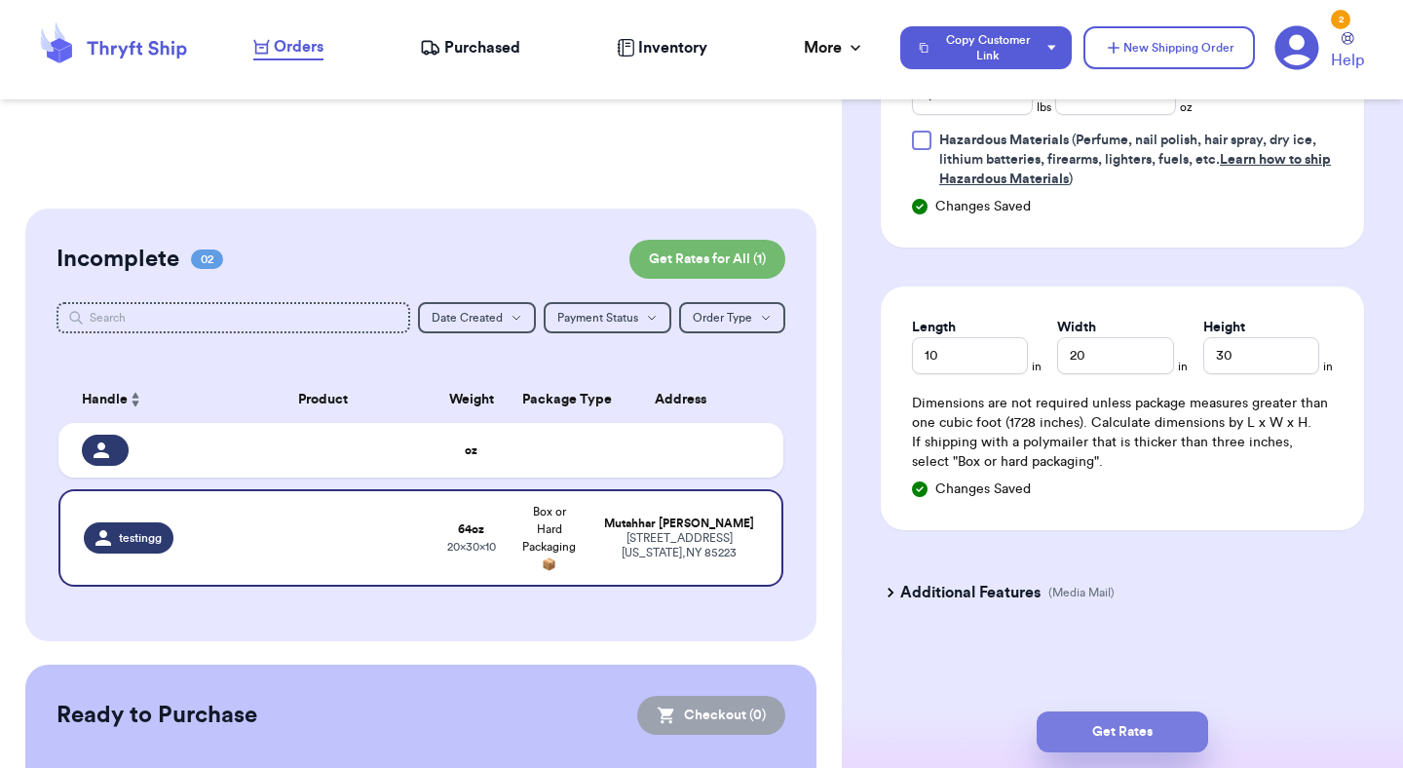
click at [1132, 732] on button "Get Rates" at bounding box center [1122, 731] width 171 height 41
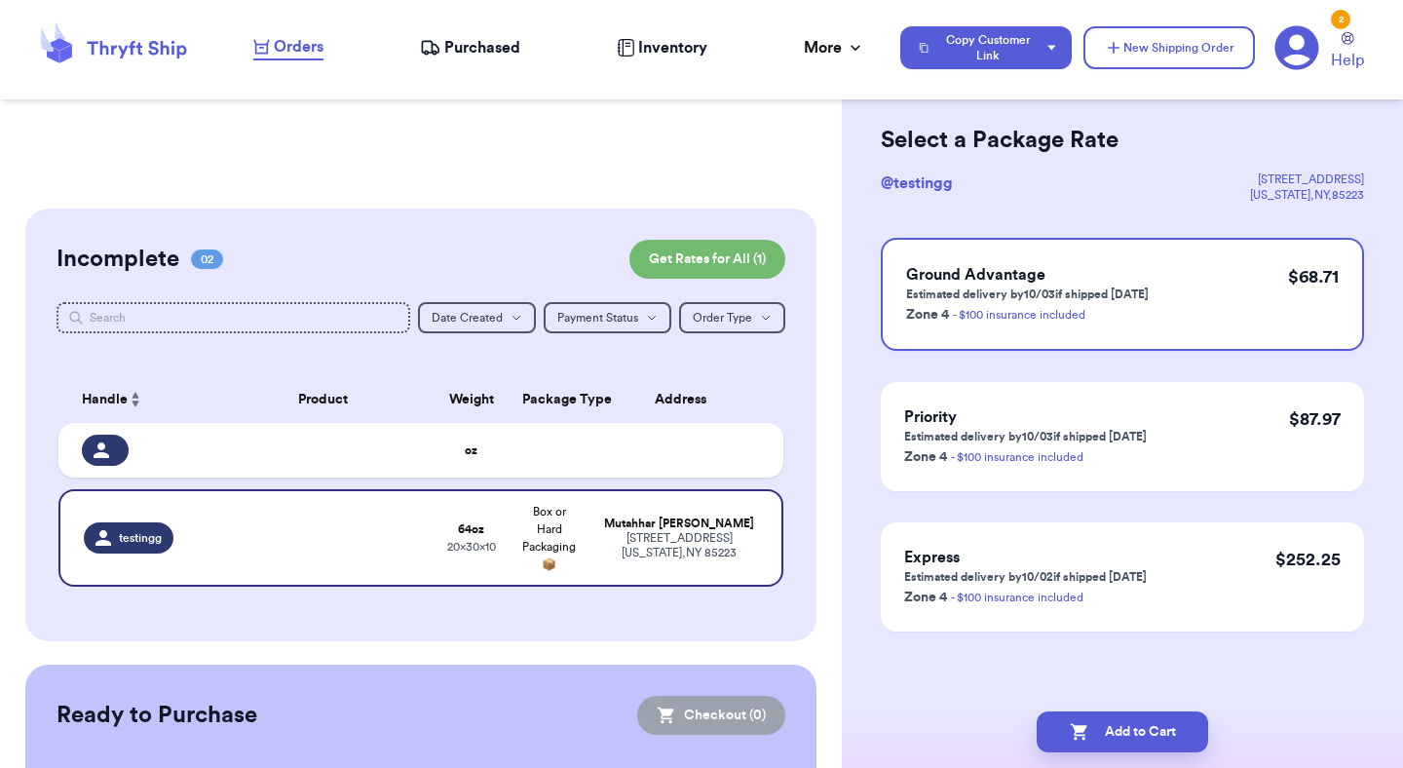
scroll to position [0, 0]
